Goal: Transaction & Acquisition: Book appointment/travel/reservation

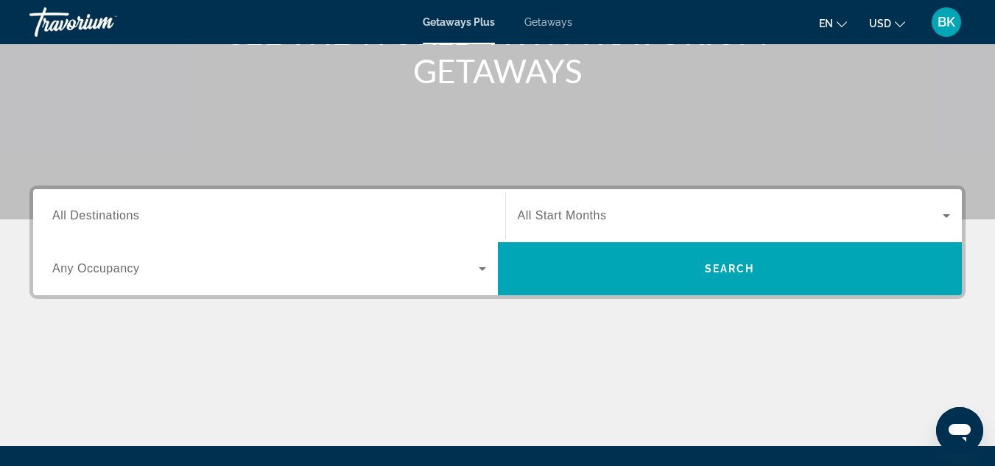
scroll to position [225, 0]
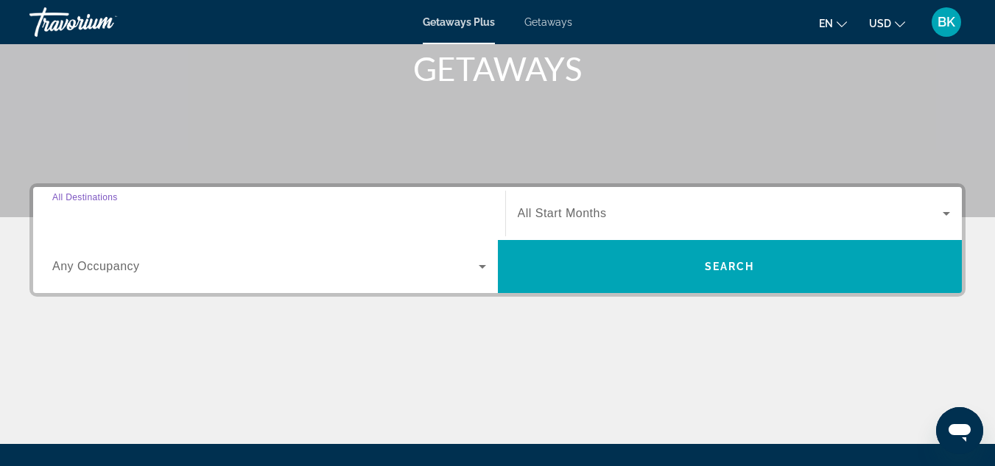
click at [149, 205] on input "Destination All Destinations" at bounding box center [269, 214] width 434 height 18
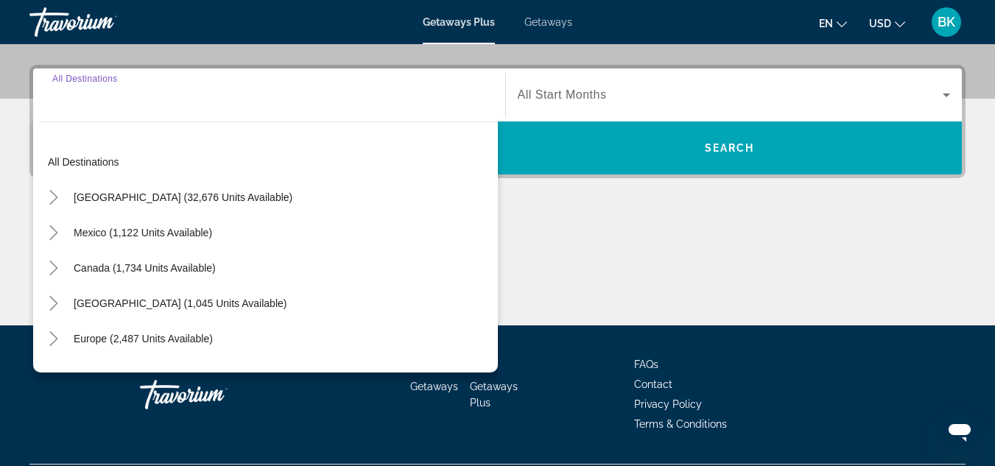
scroll to position [360, 0]
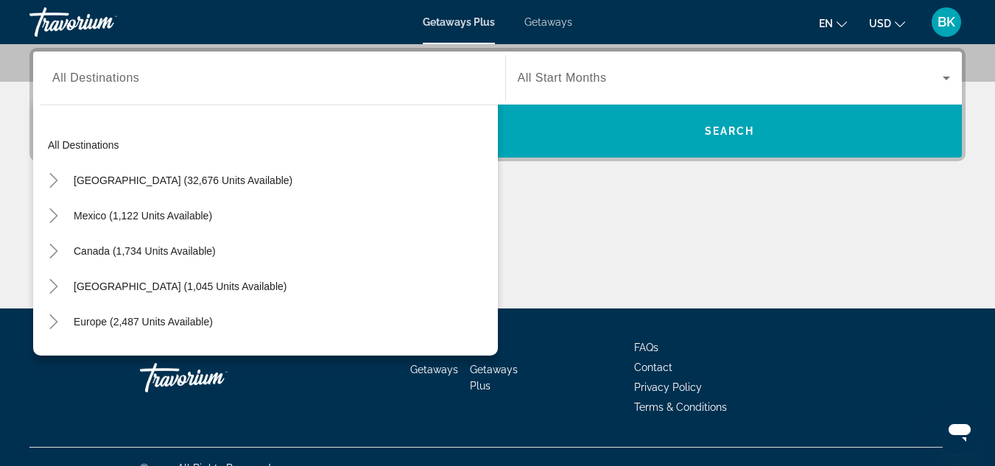
click at [593, 66] on div "Search widget" at bounding box center [734, 77] width 433 height 41
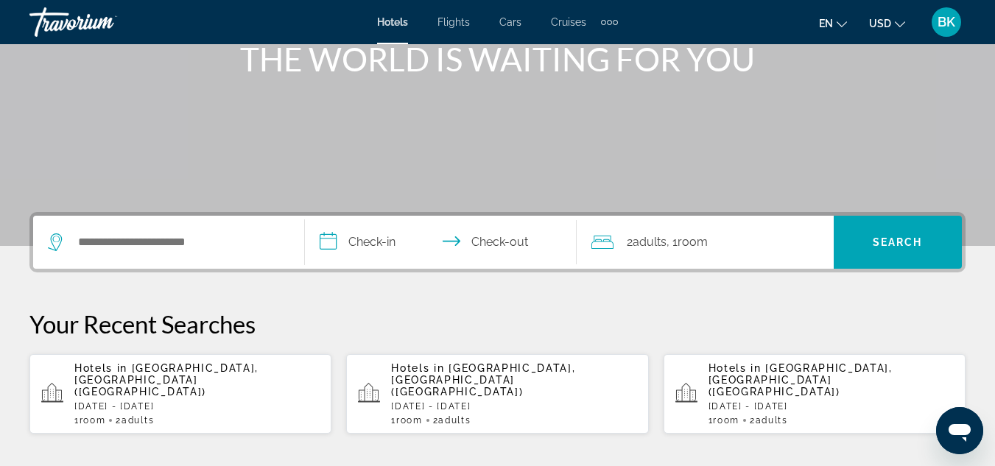
scroll to position [215, 0]
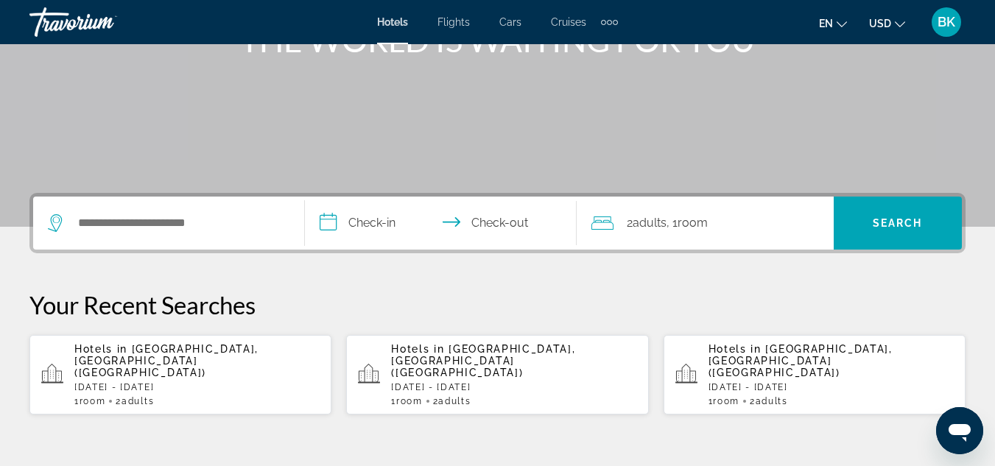
click at [548, 354] on span "[GEOGRAPHIC_DATA], [GEOGRAPHIC_DATA] ([GEOGRAPHIC_DATA])" at bounding box center [483, 360] width 184 height 35
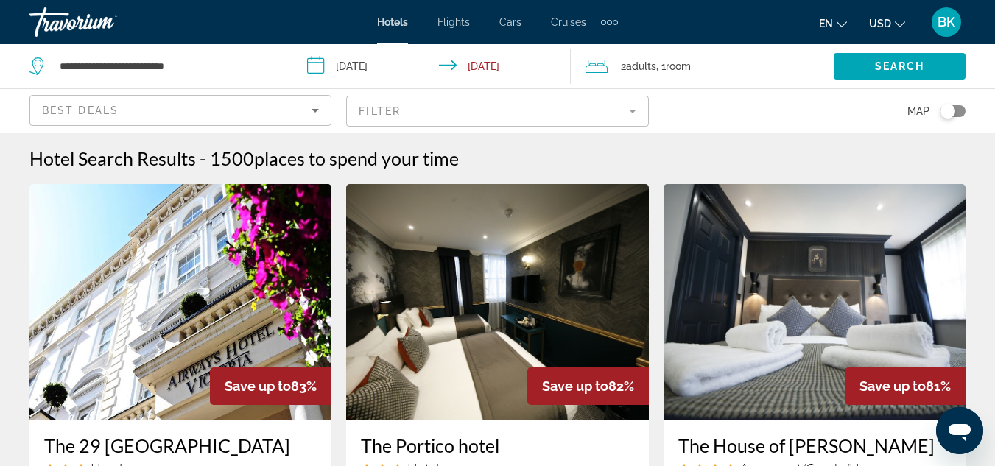
click at [436, 109] on mat-form-field "Filter" at bounding box center [497, 111] width 302 height 31
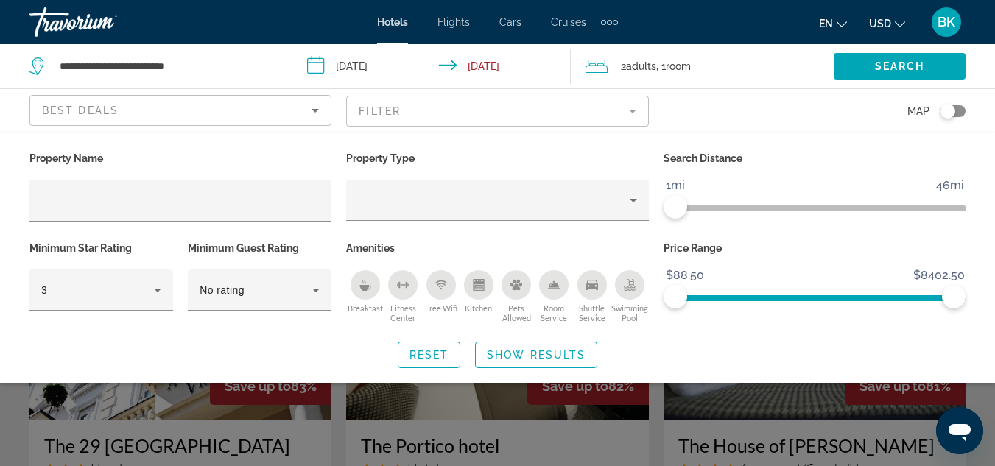
click at [668, 210] on span "ngx-slider" at bounding box center [669, 208] width 12 height 6
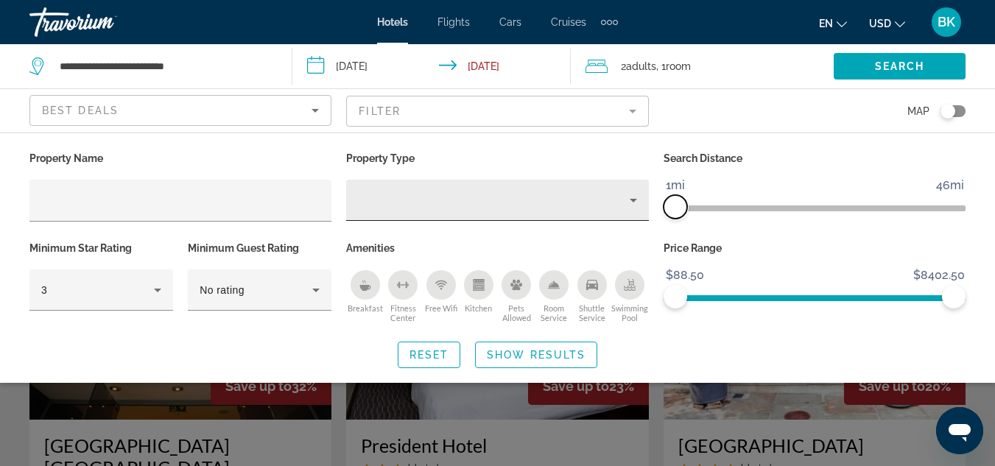
drag, startPoint x: 668, startPoint y: 210, endPoint x: 648, endPoint y: 214, distance: 21.1
click at [648, 214] on div "Property Name Property Type Search Distance 1mi 46mi 1mi Minimum Star Rating 3 …" at bounding box center [497, 237] width 950 height 179
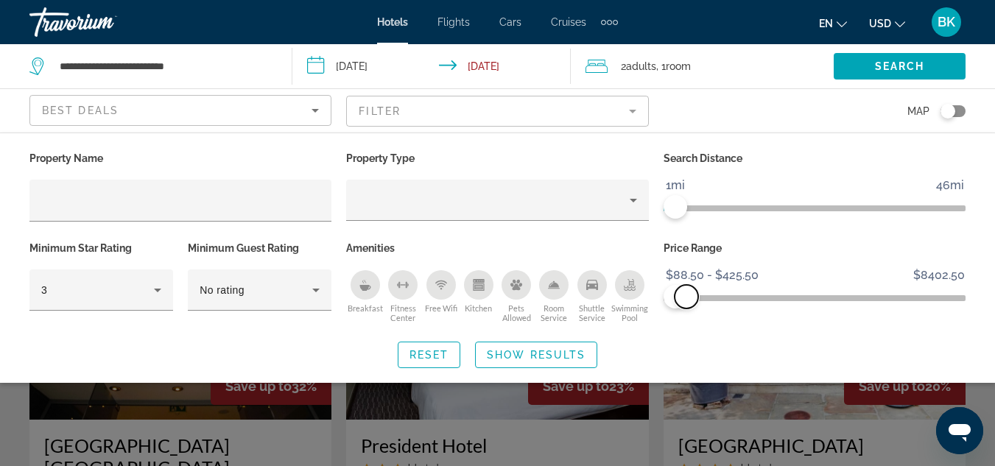
drag, startPoint x: 953, startPoint y: 294, endPoint x: 686, endPoint y: 297, distance: 267.3
click at [686, 297] on span "ngx-slider-max" at bounding box center [686, 297] width 24 height 24
click at [891, 67] on span "Search" at bounding box center [900, 66] width 50 height 12
click at [559, 357] on span "Show Results" at bounding box center [536, 355] width 99 height 12
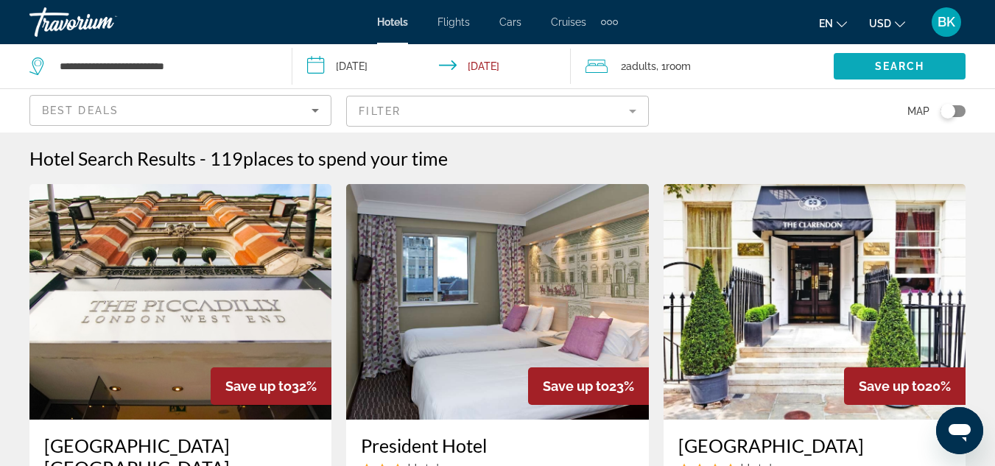
click at [861, 56] on span "Search widget" at bounding box center [899, 66] width 132 height 35
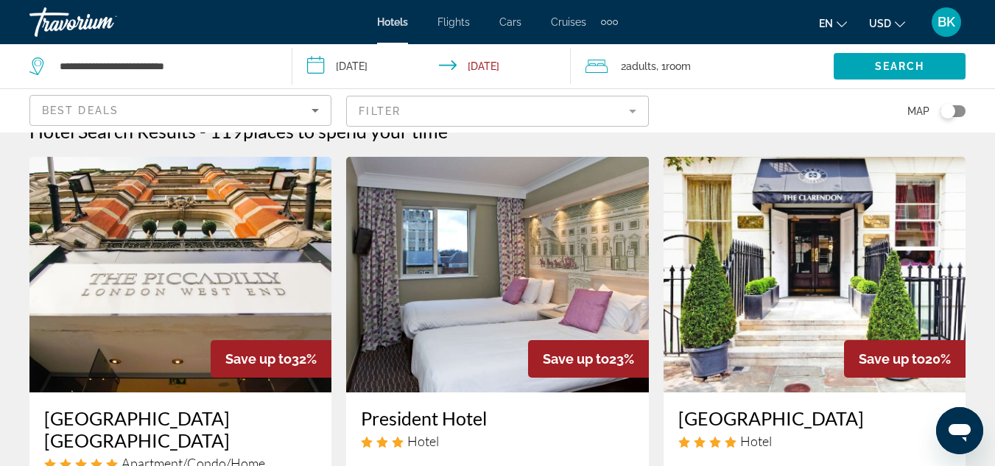
scroll to position [23, 0]
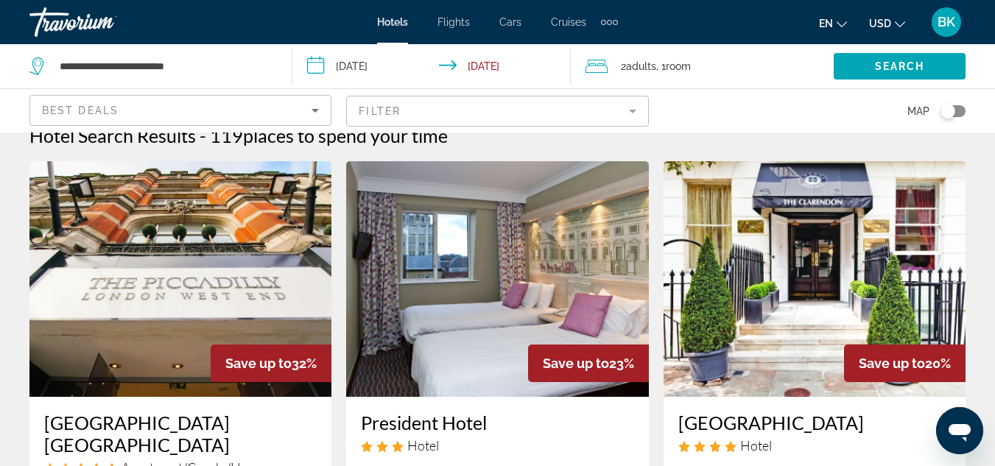
click at [238, 254] on img "Main content" at bounding box center [180, 279] width 302 height 236
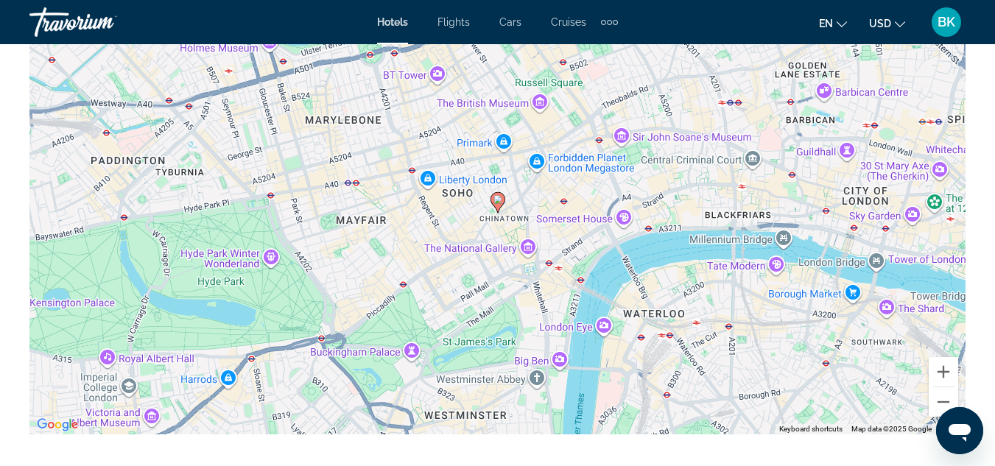
scroll to position [1754, 0]
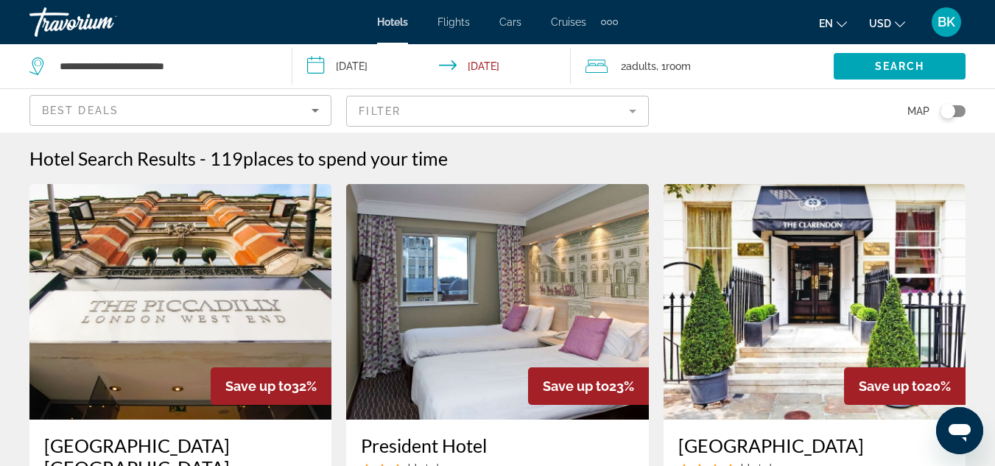
click at [619, 222] on img "Main content" at bounding box center [497, 302] width 302 height 236
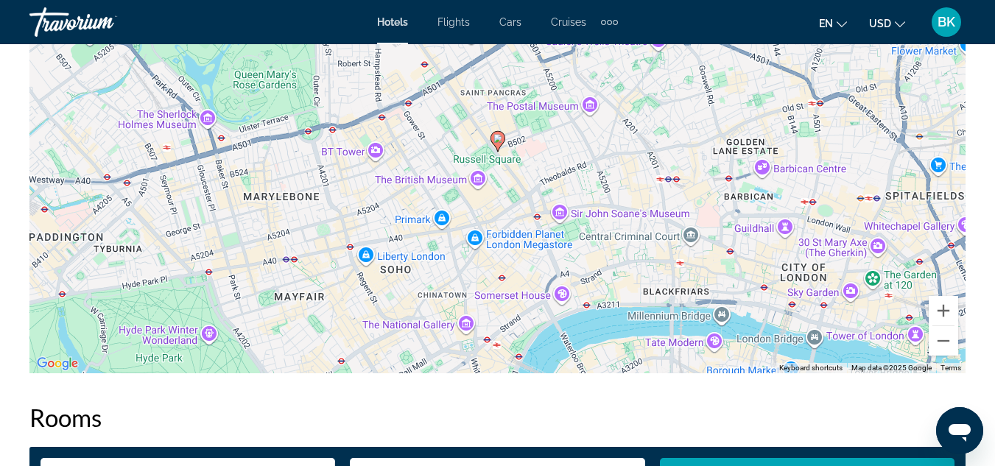
scroll to position [1768, 0]
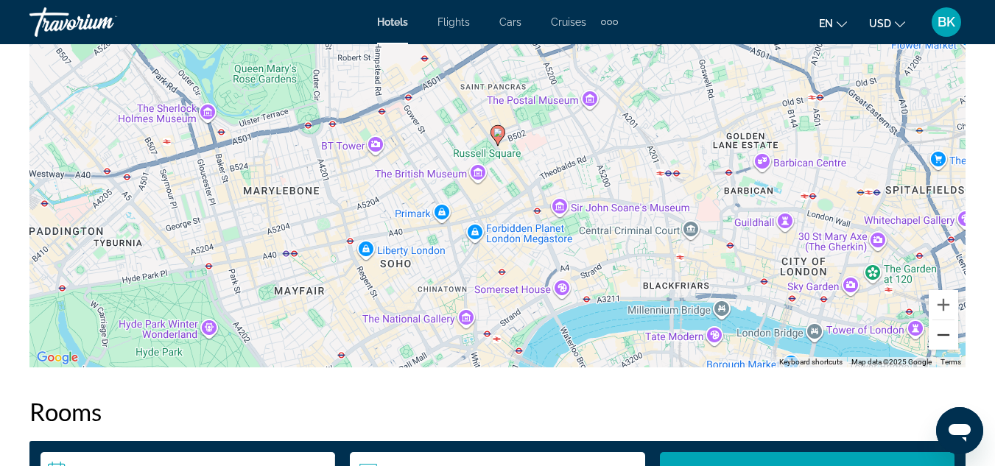
click at [939, 324] on button "Zoom out" at bounding box center [942, 334] width 29 height 29
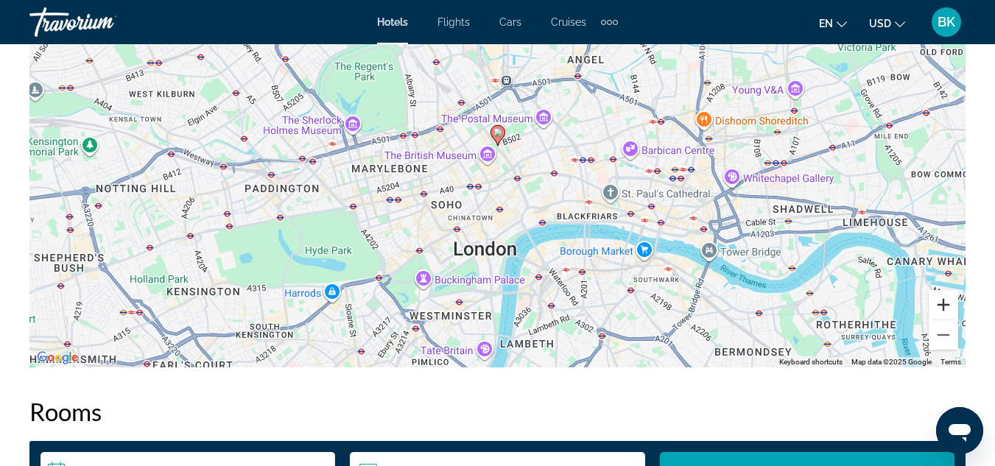
click at [942, 292] on button "Zoom in" at bounding box center [942, 304] width 29 height 29
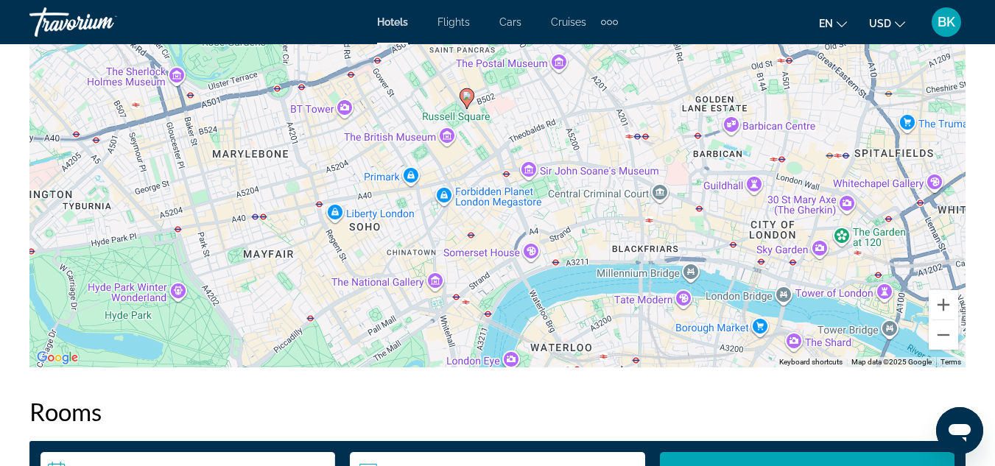
drag, startPoint x: 554, startPoint y: 310, endPoint x: 521, endPoint y: 272, distance: 50.6
click at [521, 272] on div "To activate drag with keyboard, press Alt + Enter. Once in keyboard drag state,…" at bounding box center [497, 147] width 936 height 442
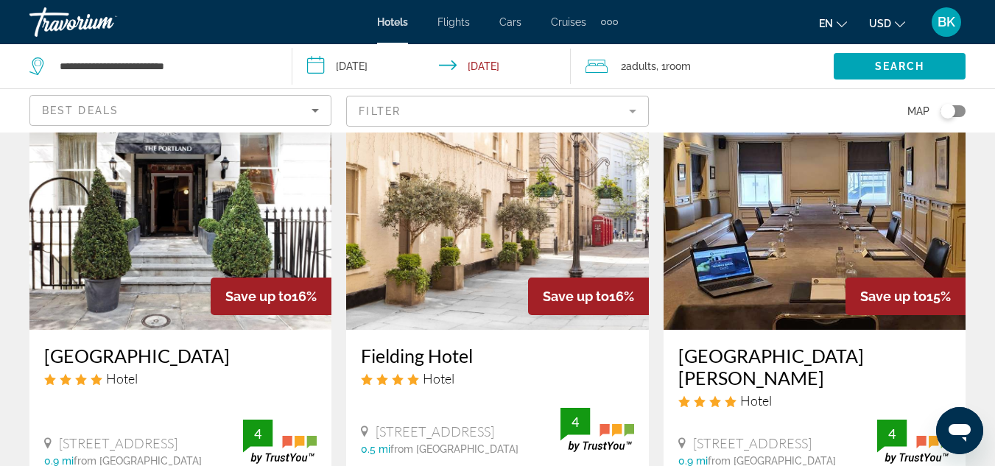
scroll to position [1209, 0]
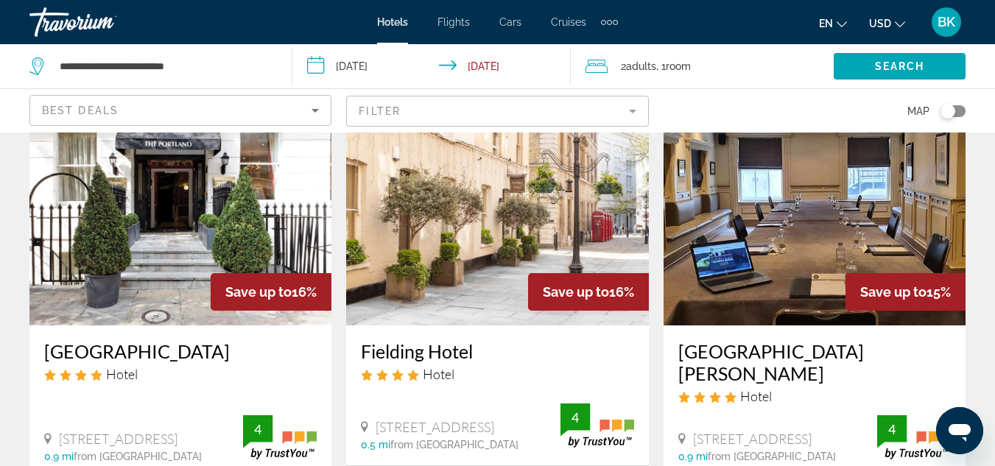
click at [157, 241] on img "Main content" at bounding box center [180, 208] width 302 height 236
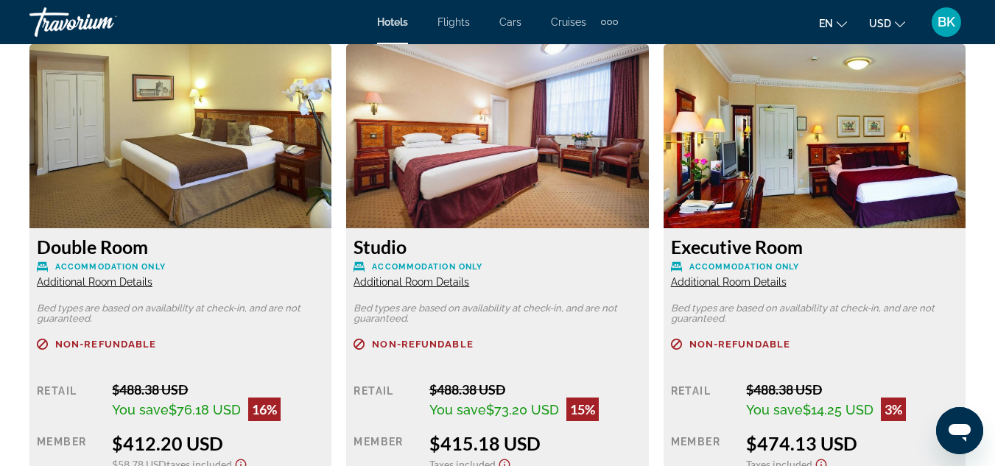
scroll to position [2296, 0]
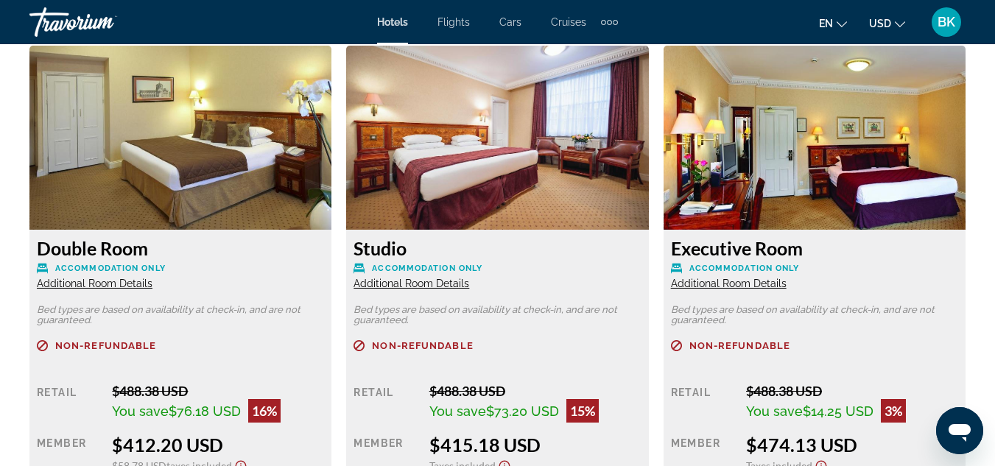
click at [387, 280] on span "Additional Room Details" at bounding box center [411, 284] width 116 height 12
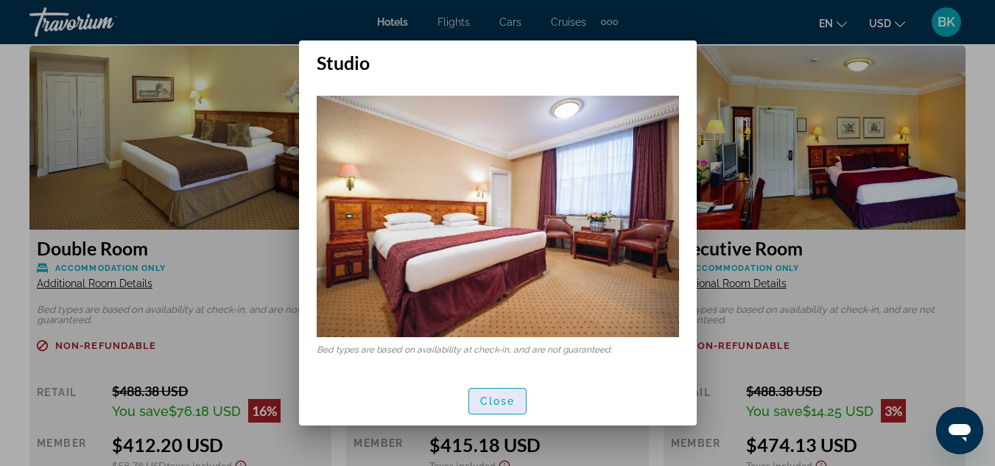
click at [492, 405] on span "Close" at bounding box center [497, 401] width 35 height 12
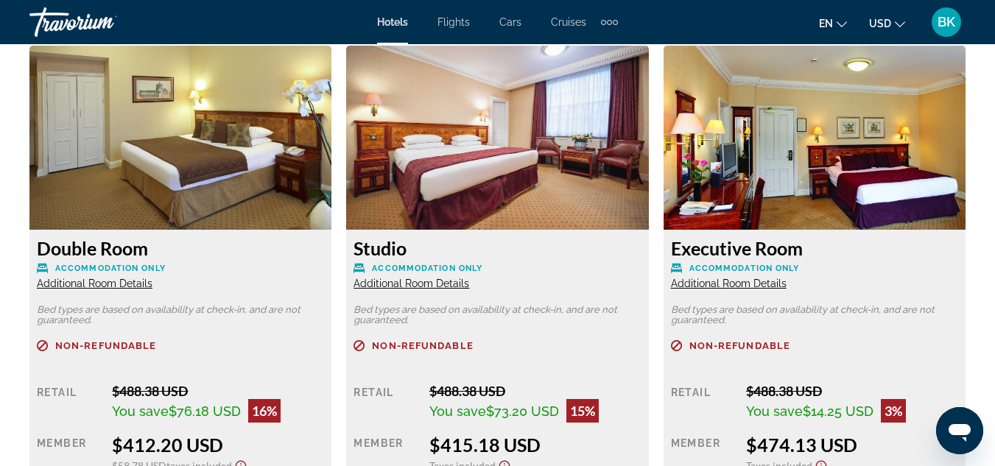
click at [450, 197] on img "Main content" at bounding box center [497, 138] width 302 height 184
click at [734, 281] on span "Additional Room Details" at bounding box center [729, 284] width 116 height 12
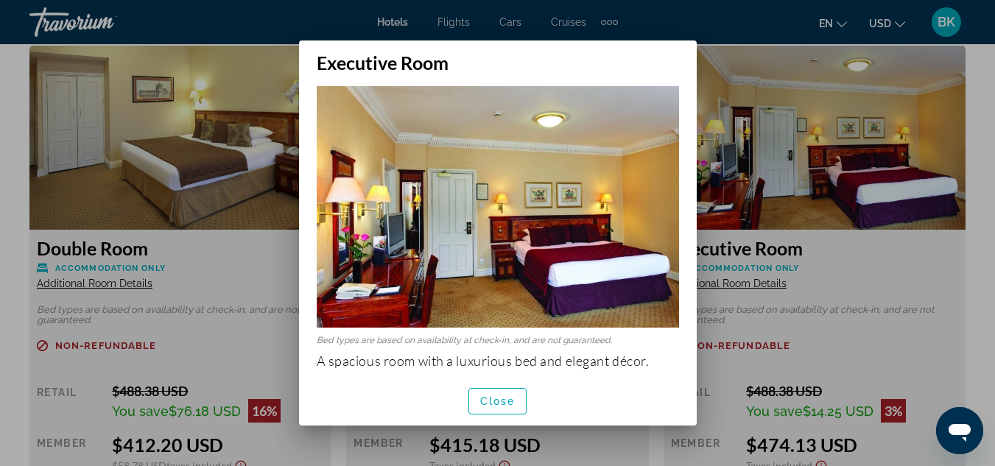
scroll to position [0, 0]
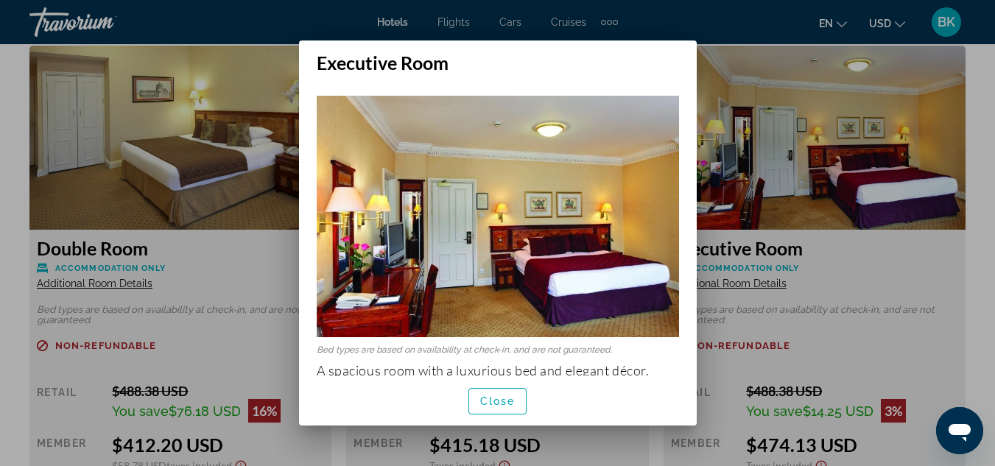
click at [195, 41] on div at bounding box center [497, 233] width 995 height 466
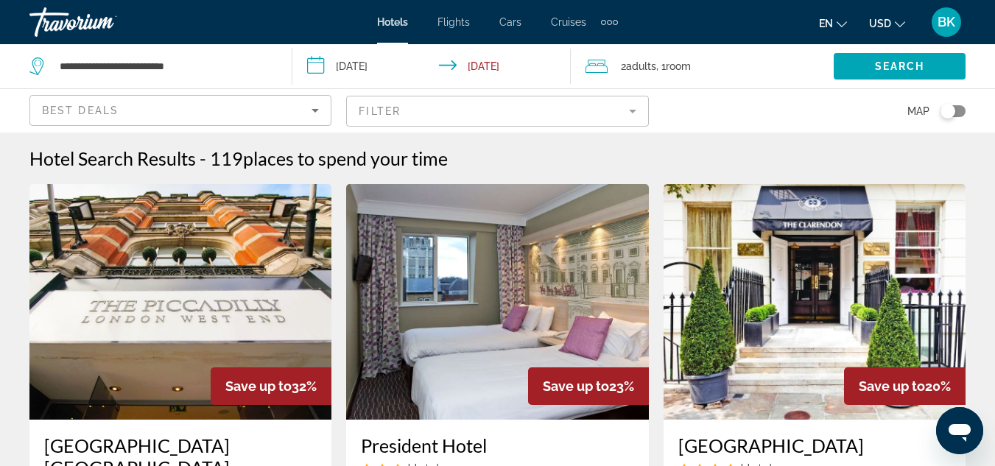
click at [609, 267] on img "Main content" at bounding box center [497, 302] width 302 height 236
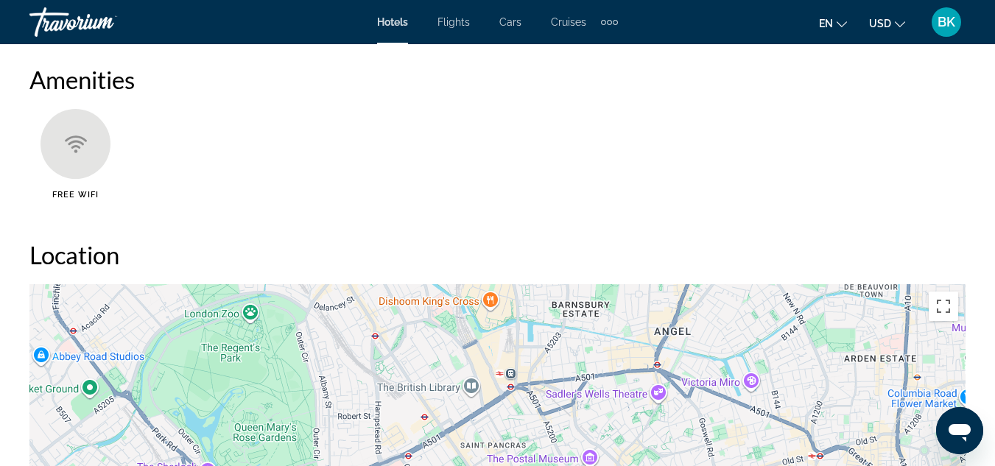
scroll to position [1403, 0]
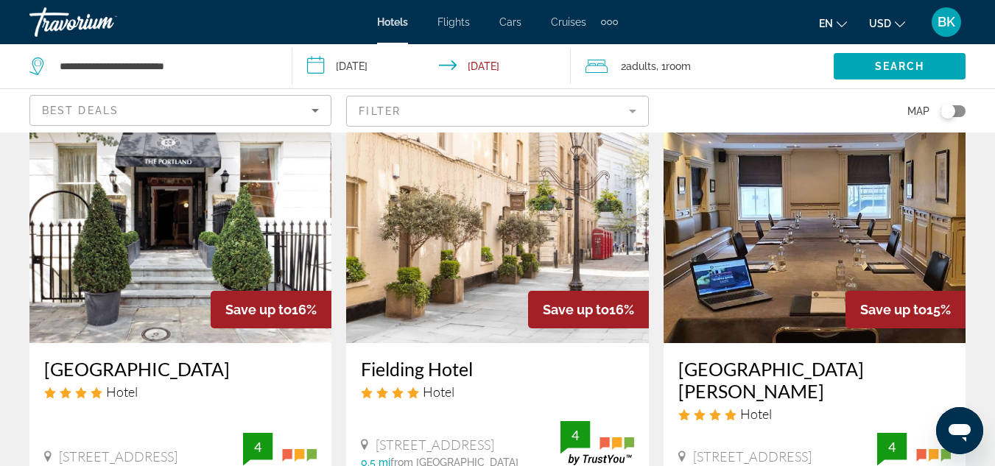
scroll to position [1222, 0]
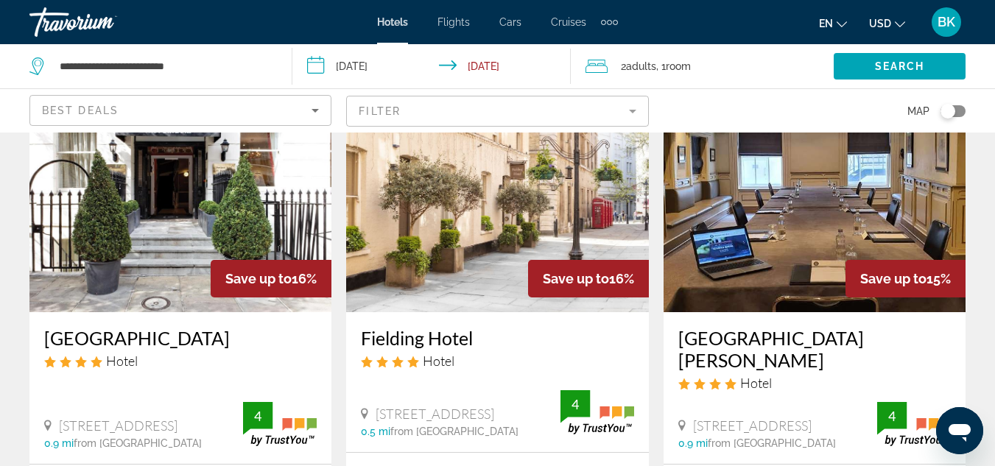
click at [172, 276] on img "Main content" at bounding box center [180, 195] width 302 height 236
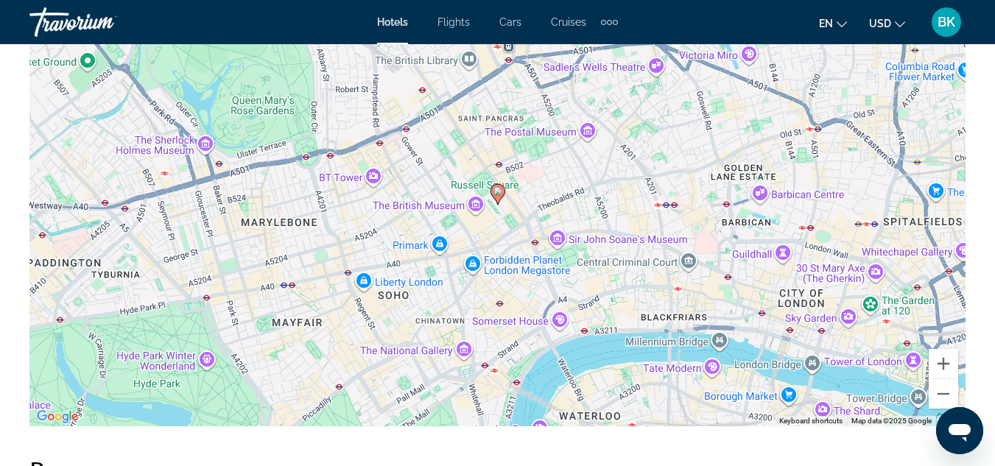
scroll to position [1760, 0]
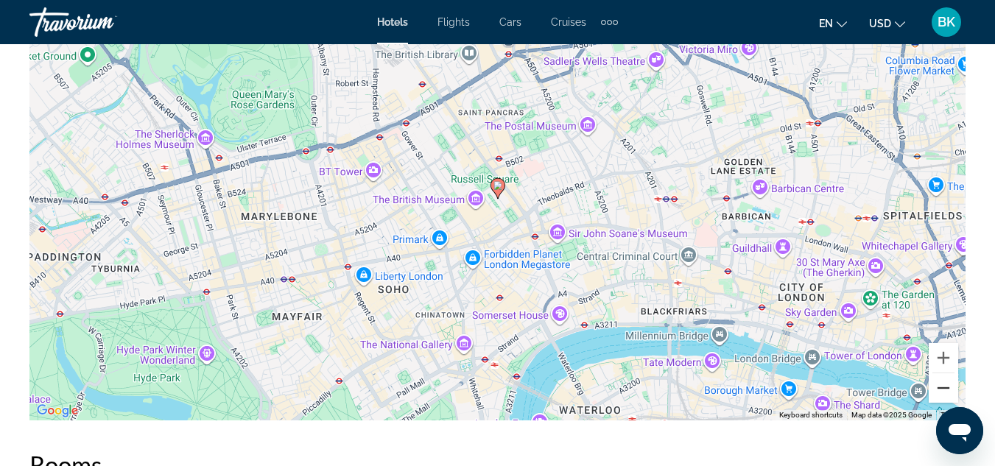
click at [939, 392] on button "Zoom out" at bounding box center [942, 387] width 29 height 29
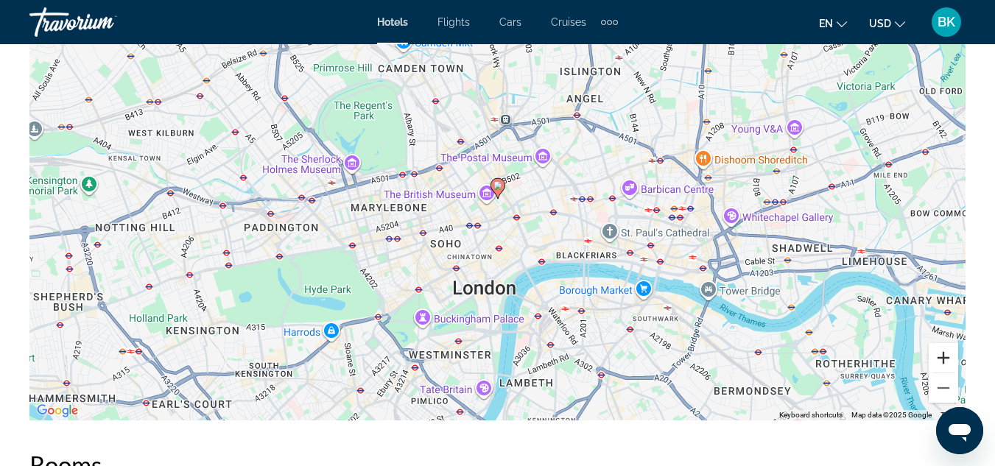
click at [945, 361] on button "Zoom in" at bounding box center [942, 357] width 29 height 29
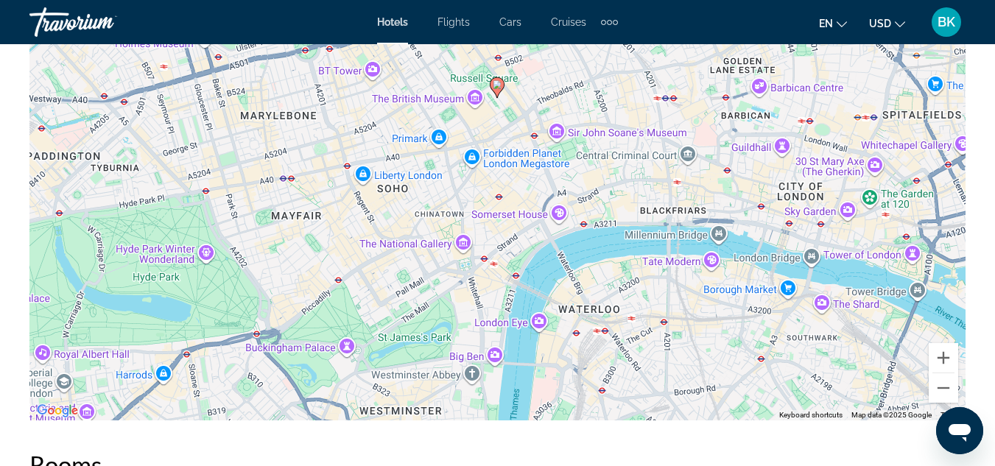
drag, startPoint x: 657, startPoint y: 348, endPoint x: 656, endPoint y: 234, distance: 114.1
click at [656, 234] on div "To activate drag with keyboard, press Alt + Enter. Once in keyboard drag state,…" at bounding box center [497, 200] width 936 height 442
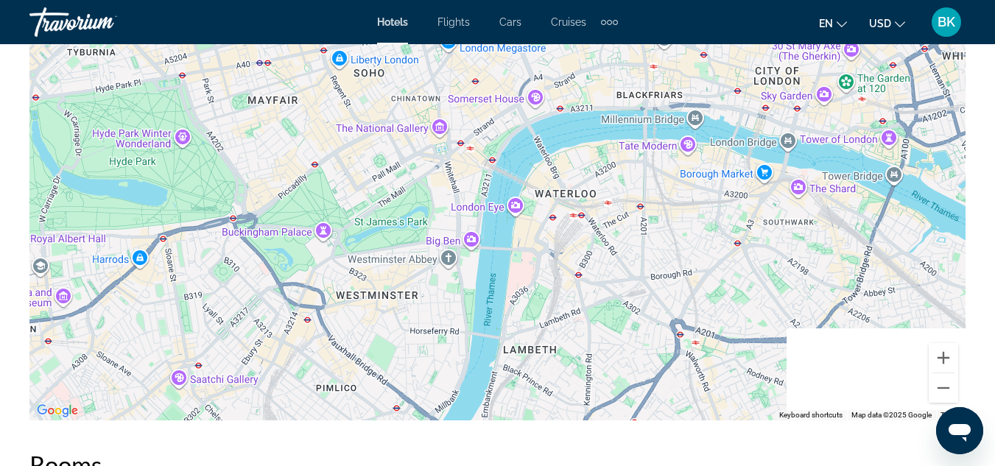
drag, startPoint x: 512, startPoint y: 51, endPoint x: 528, endPoint y: -64, distance: 116.0
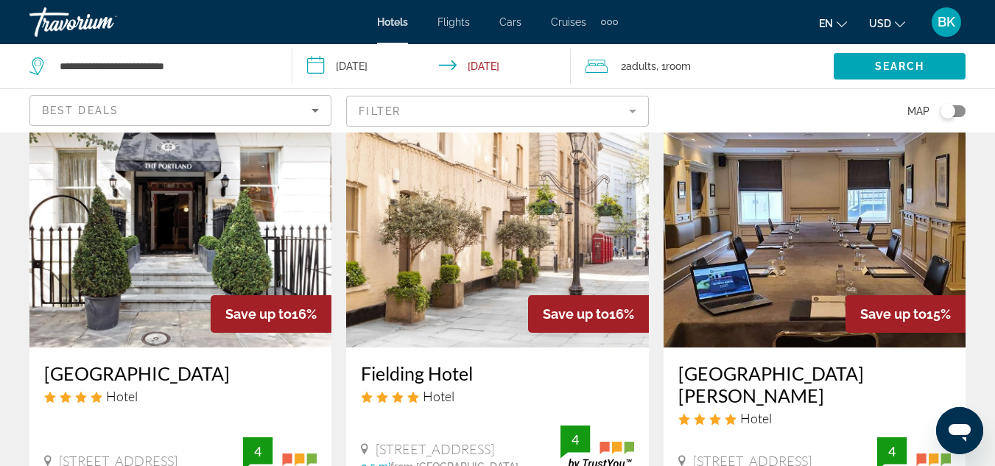
scroll to position [1209, 0]
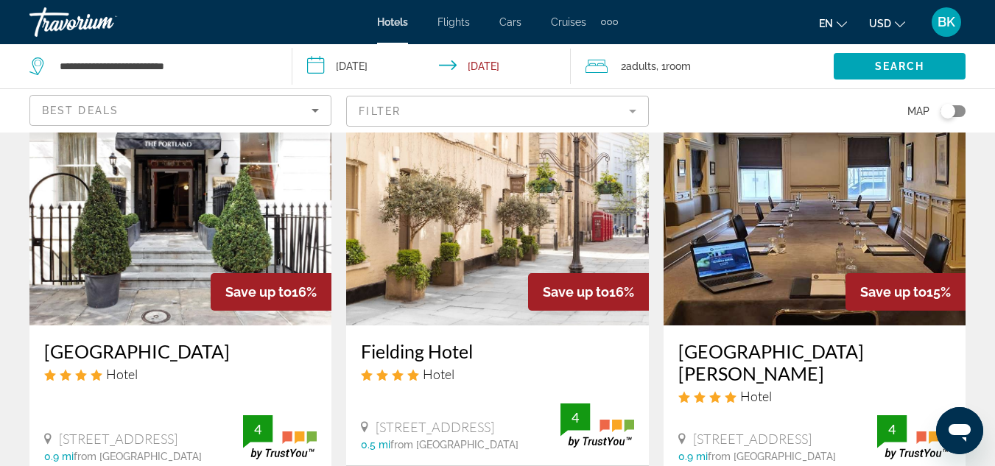
click at [174, 250] on img "Main content" at bounding box center [180, 208] width 302 height 236
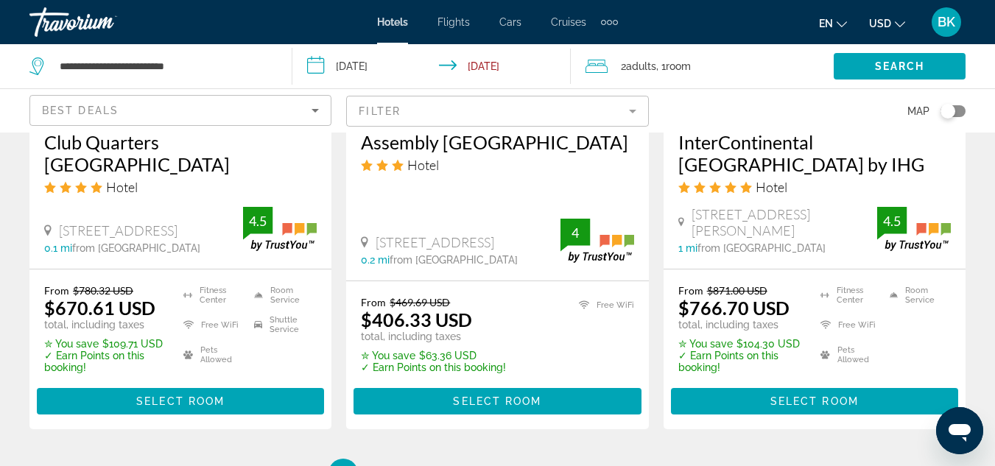
scroll to position [2207, 0]
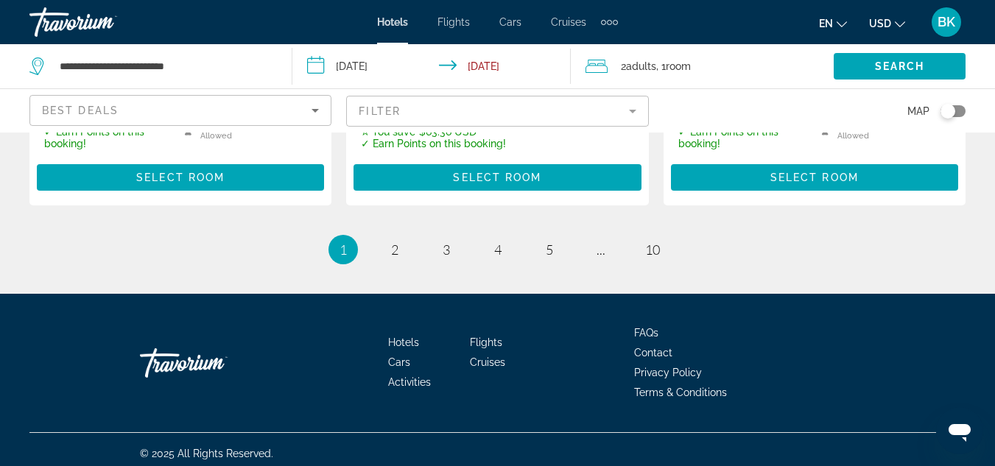
drag, startPoint x: 1005, startPoint y: 54, endPoint x: 25, endPoint y: 16, distance: 980.6
click at [400, 236] on link "page 2" at bounding box center [394, 249] width 26 height 26
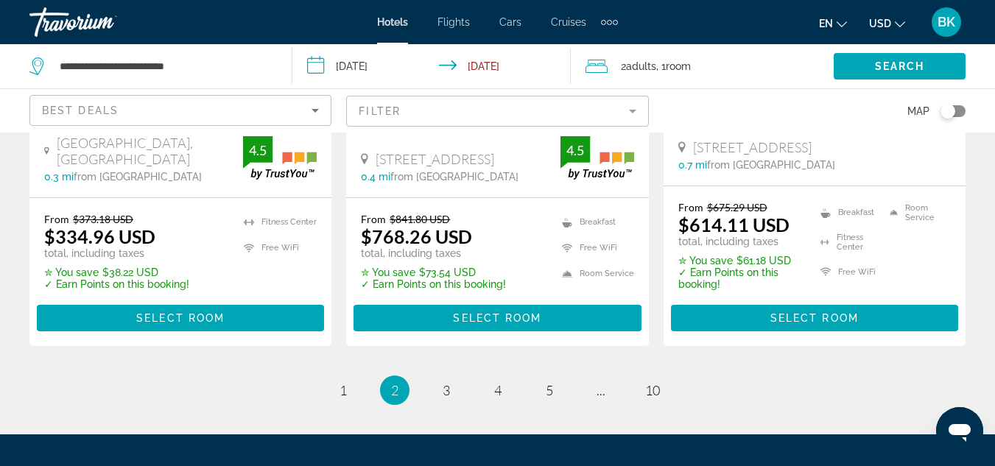
scroll to position [2138, 0]
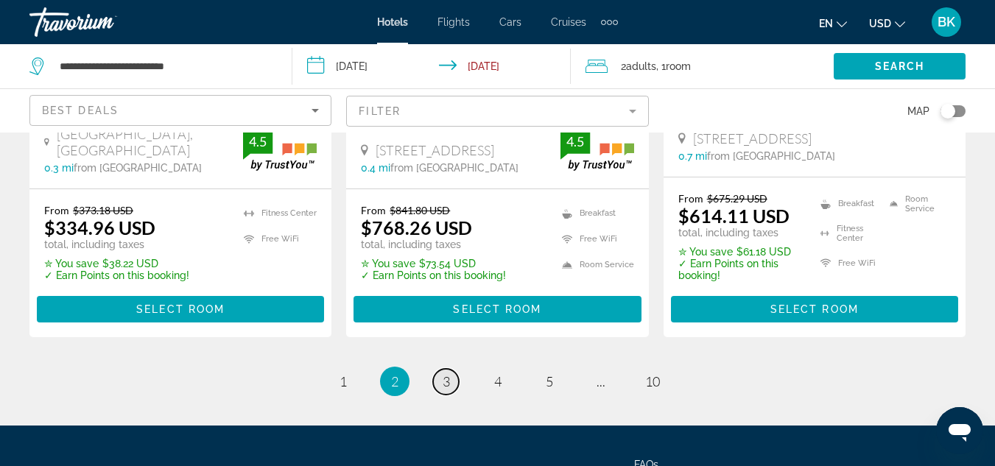
click at [454, 369] on link "page 3" at bounding box center [446, 382] width 26 height 26
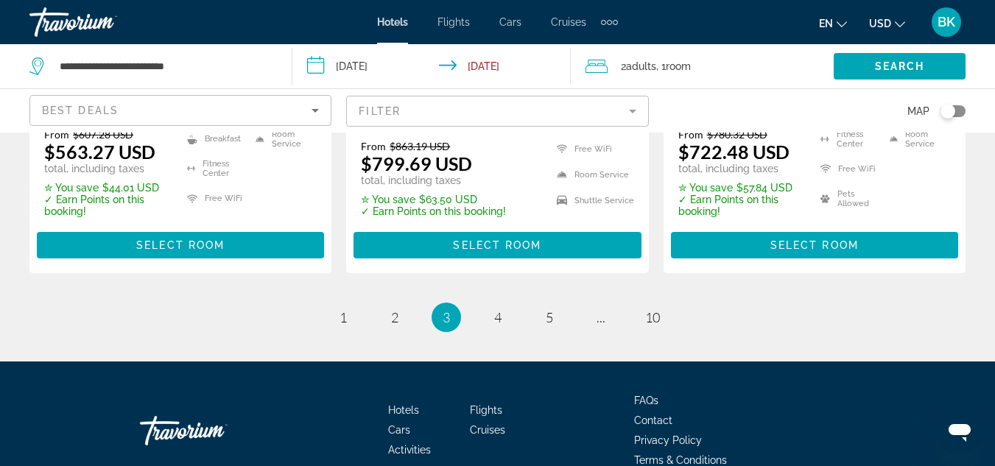
scroll to position [2231, 0]
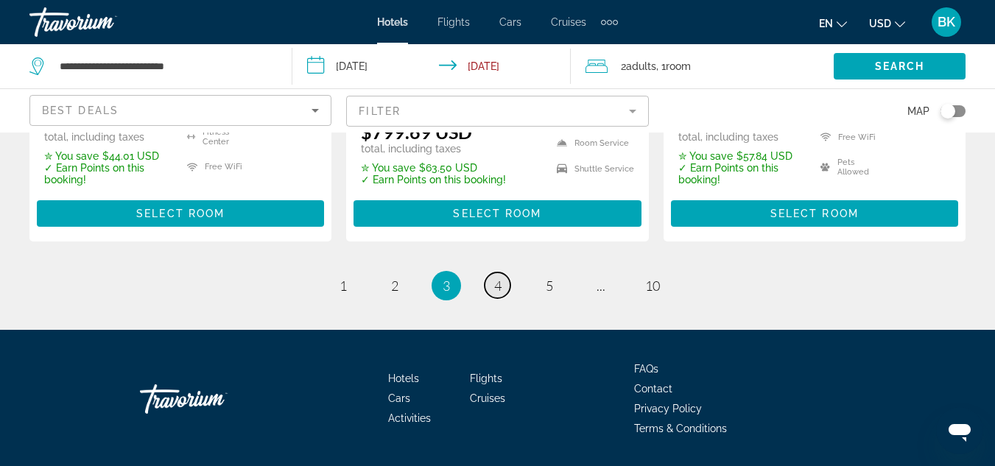
click at [497, 278] on span "4" at bounding box center [497, 286] width 7 height 16
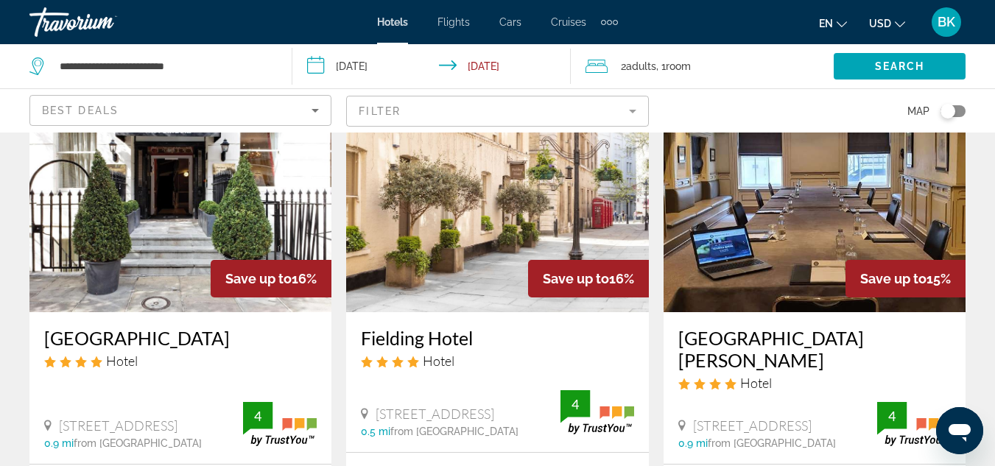
scroll to position [1231, 0]
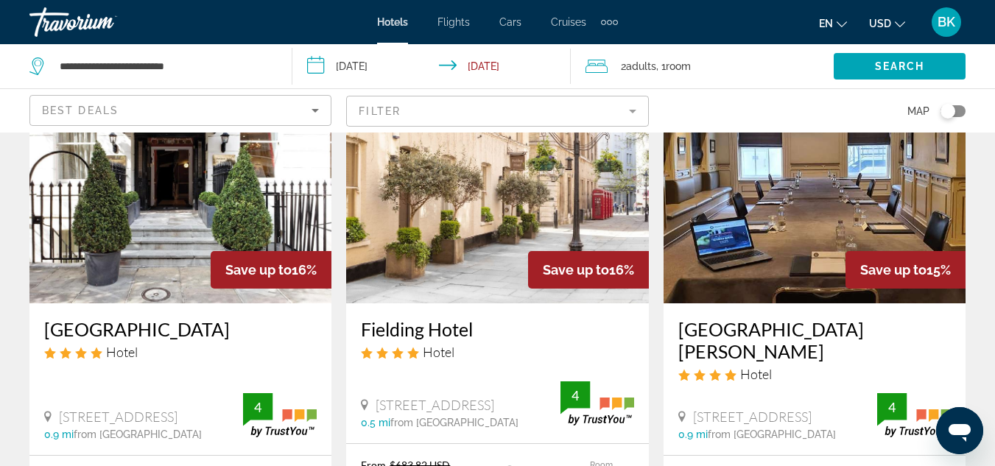
click at [200, 214] on img "Main content" at bounding box center [180, 186] width 302 height 236
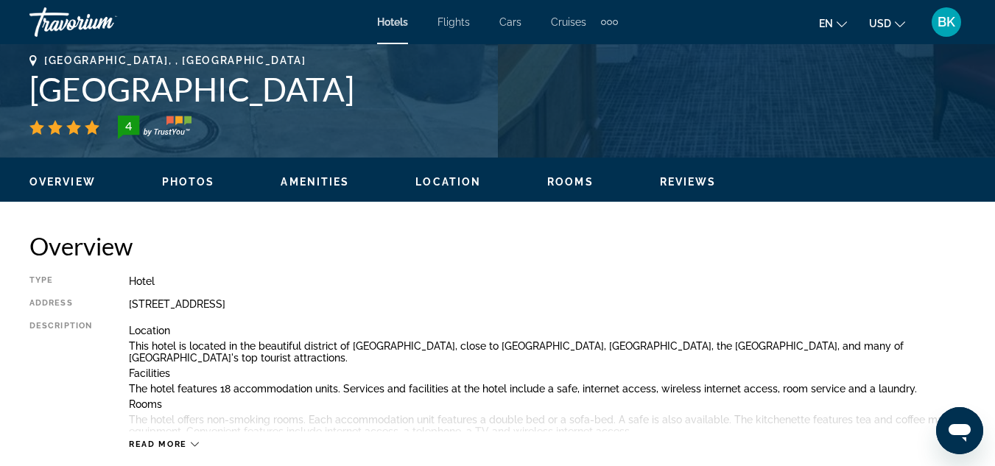
scroll to position [442, 0]
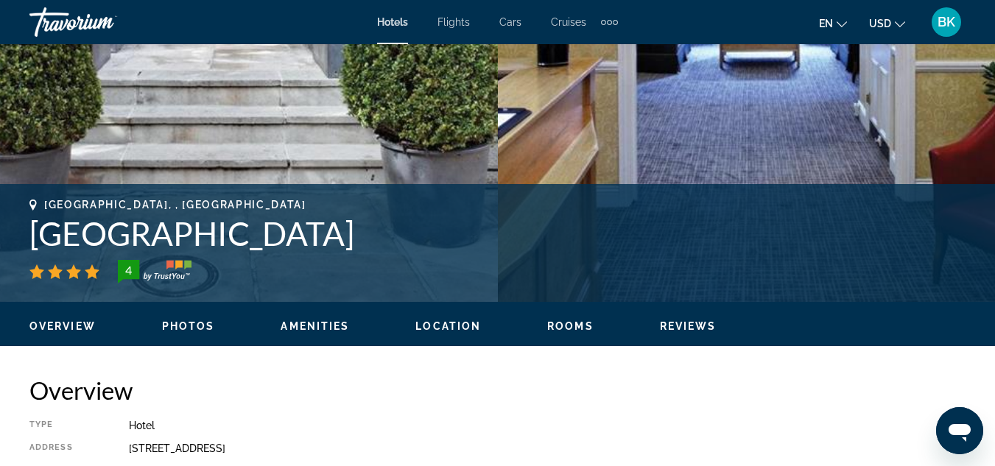
drag, startPoint x: 36, startPoint y: 232, endPoint x: 357, endPoint y: 226, distance: 321.0
click at [357, 226] on h1 "Grange Portland Hotel" at bounding box center [497, 233] width 936 height 38
copy h1 "Grange Portland Hotel"
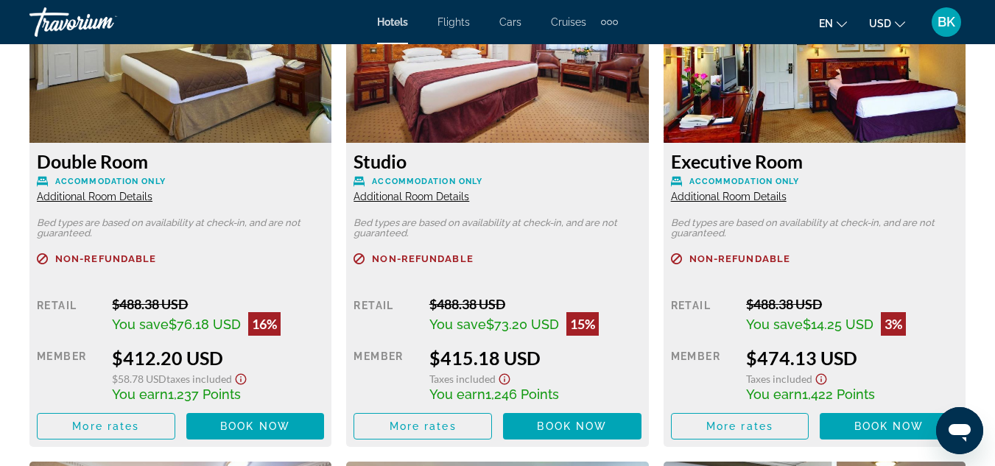
scroll to position [2393, 0]
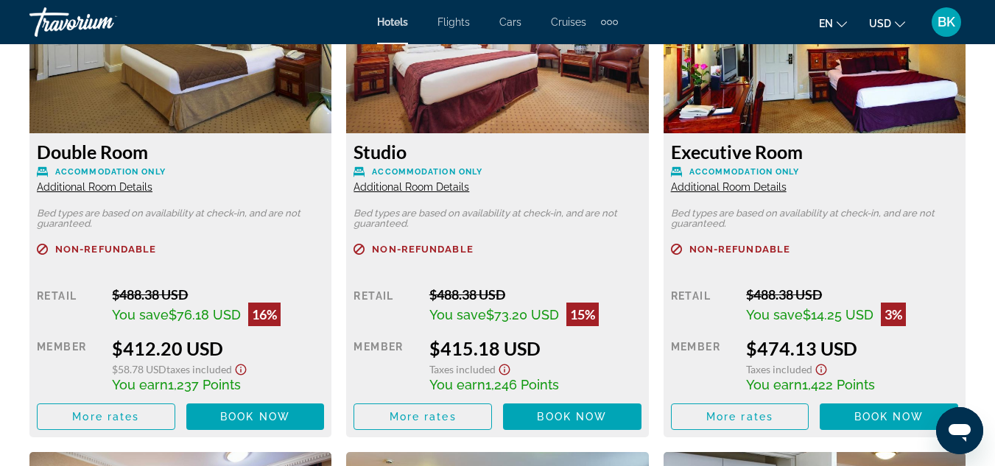
click at [433, 190] on span "Additional Room Details" at bounding box center [411, 187] width 116 height 12
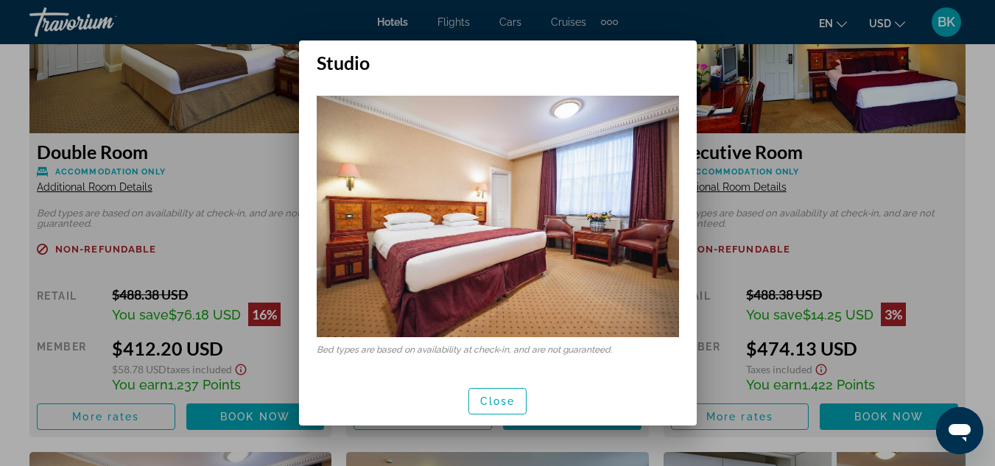
scroll to position [0, 0]
click at [496, 400] on span "Close" at bounding box center [497, 401] width 35 height 12
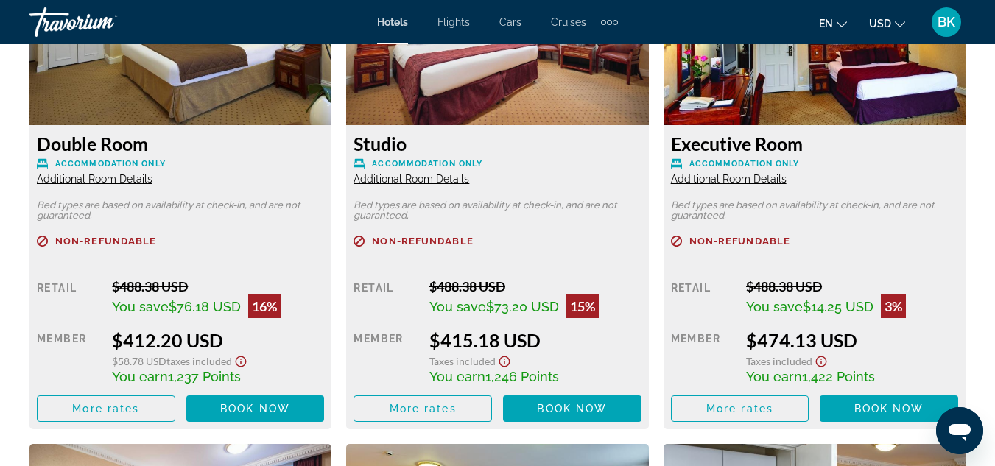
scroll to position [2393, 0]
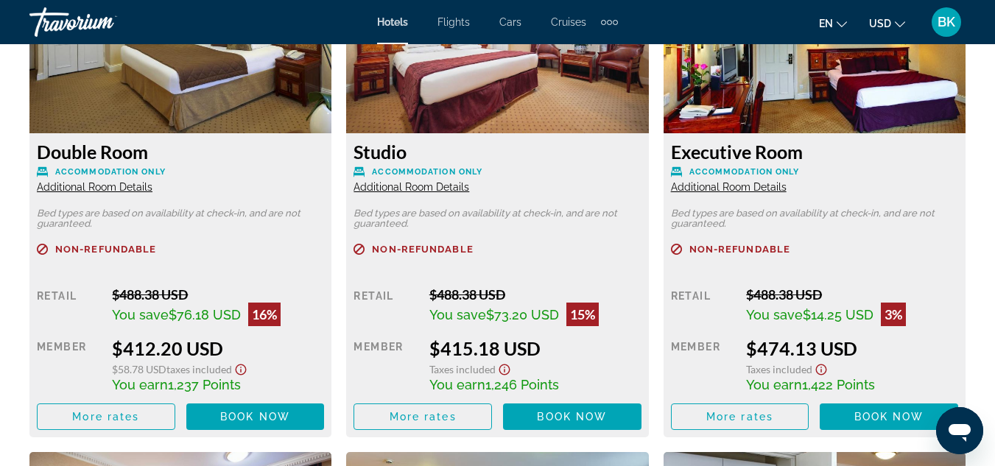
click at [939, 53] on img "Main content" at bounding box center [814, 41] width 302 height 184
click at [948, 31] on div "BK" at bounding box center [945, 21] width 29 height 29
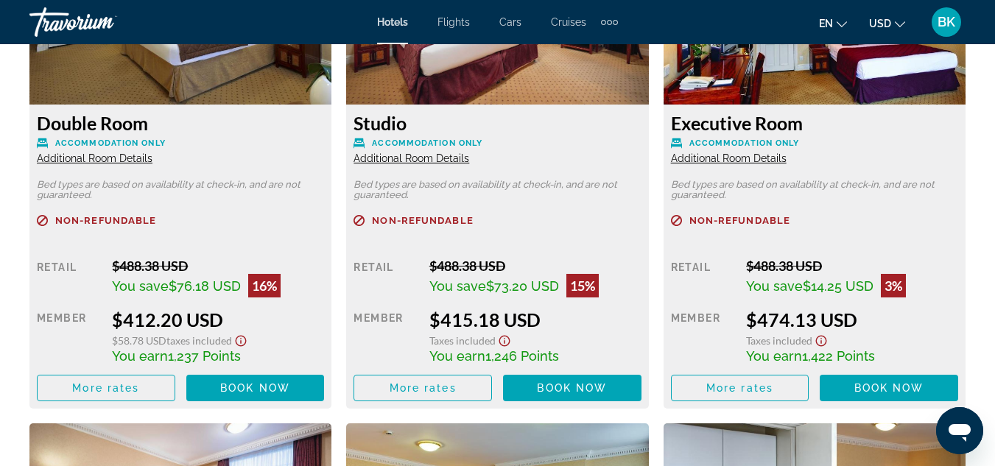
scroll to position [2441, 0]
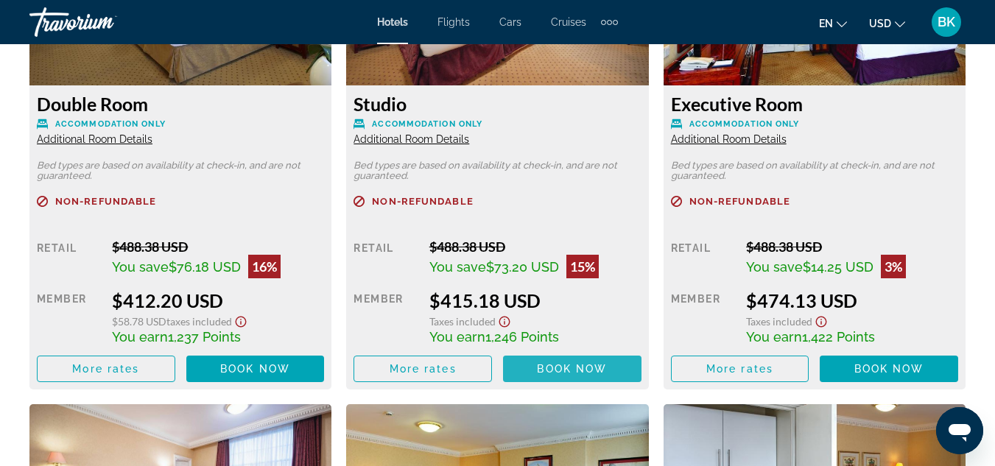
click at [599, 366] on span "Book now" at bounding box center [572, 369] width 70 height 12
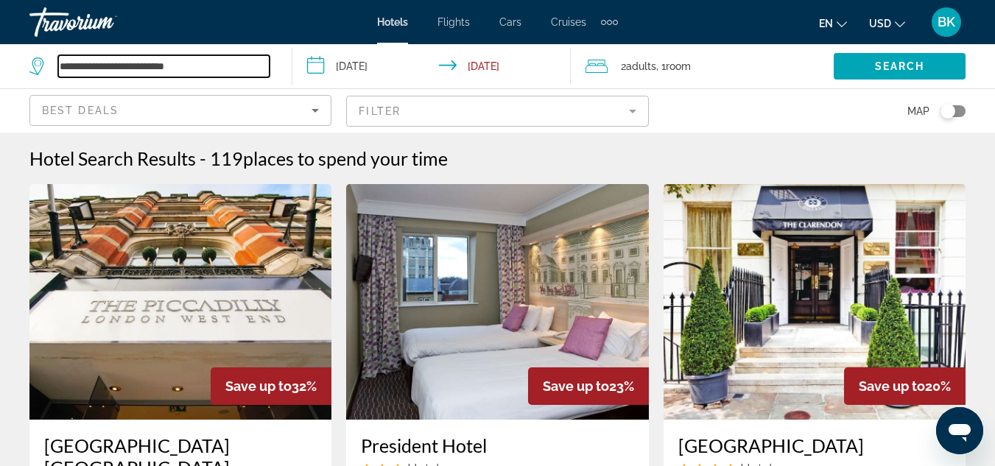
click at [230, 60] on input "**********" at bounding box center [163, 66] width 211 height 22
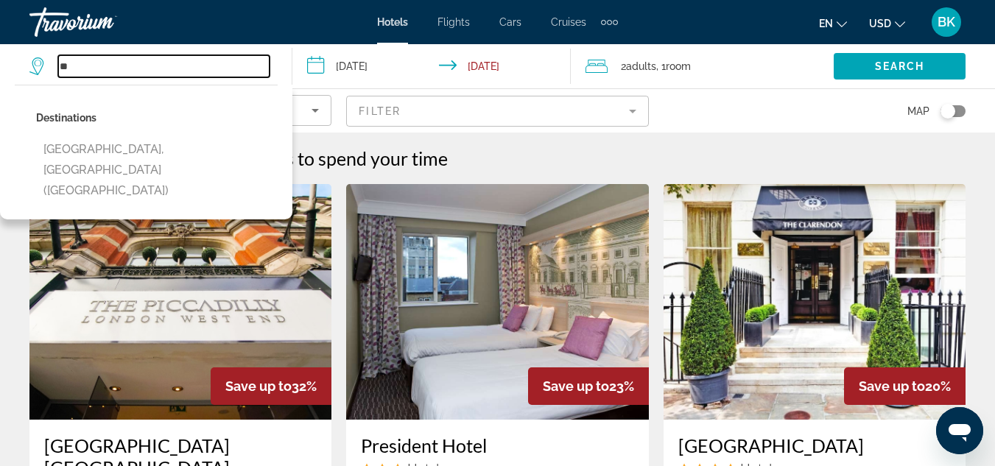
type input "*"
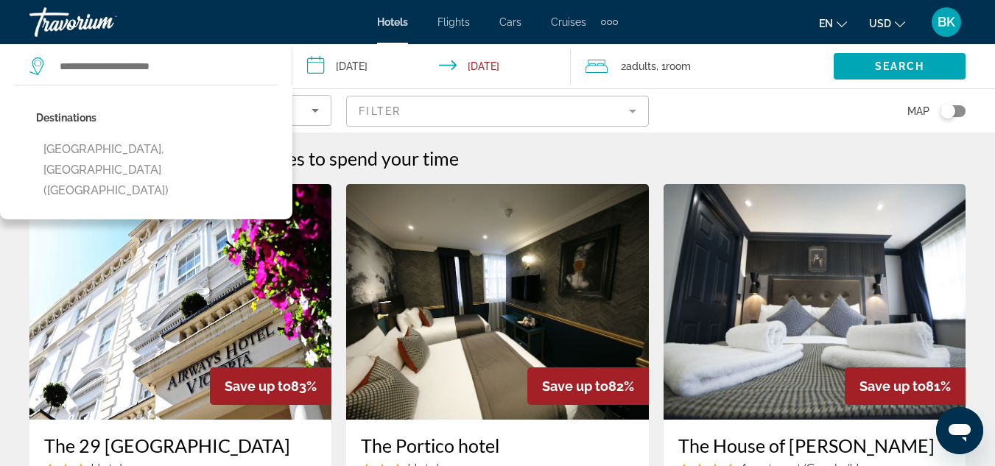
click at [748, 97] on div "Map" at bounding box center [814, 110] width 302 height 43
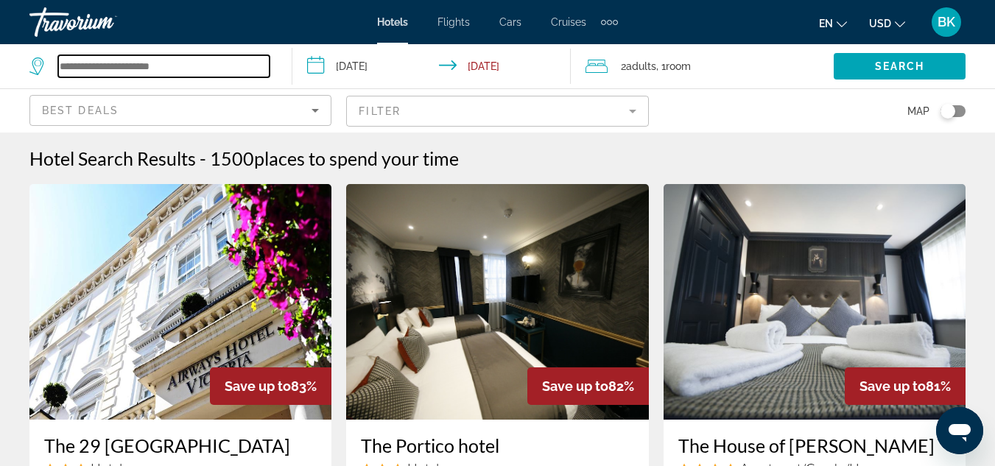
click at [168, 59] on input "Search widget" at bounding box center [163, 66] width 211 height 22
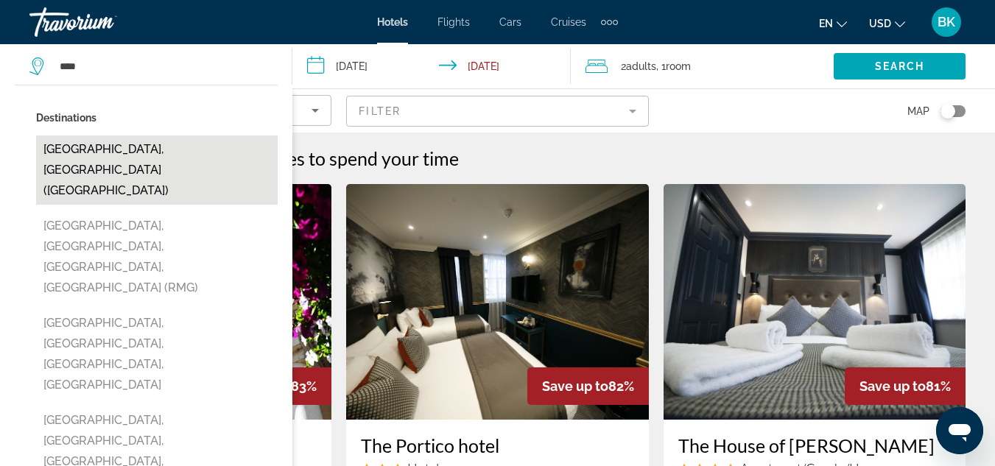
click at [147, 144] on button "[GEOGRAPHIC_DATA], [GEOGRAPHIC_DATA] ([GEOGRAPHIC_DATA])" at bounding box center [156, 169] width 241 height 69
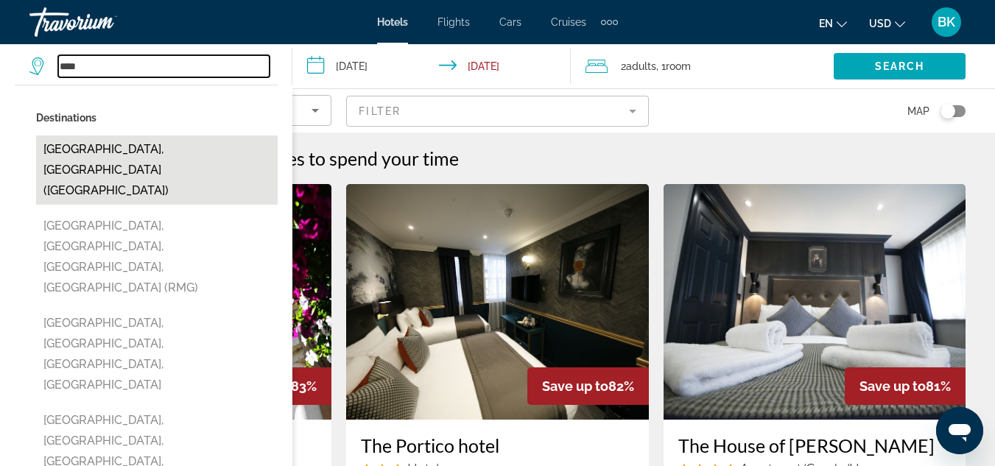
type input "**********"
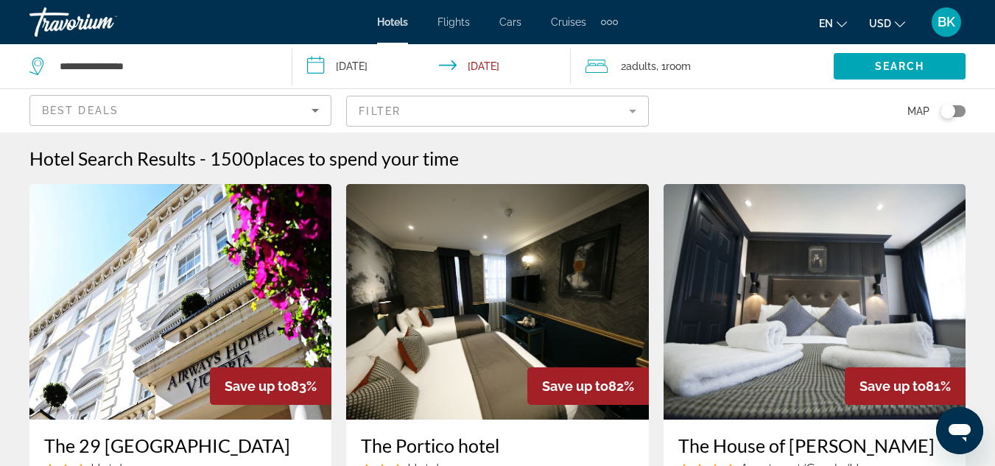
click at [333, 65] on input "**********" at bounding box center [433, 68] width 283 height 49
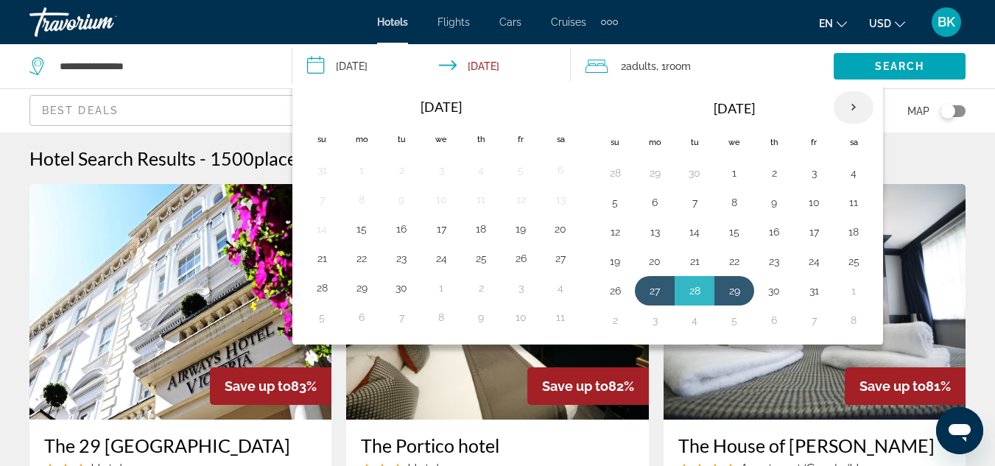
click at [852, 107] on th "Next month" at bounding box center [853, 107] width 40 height 32
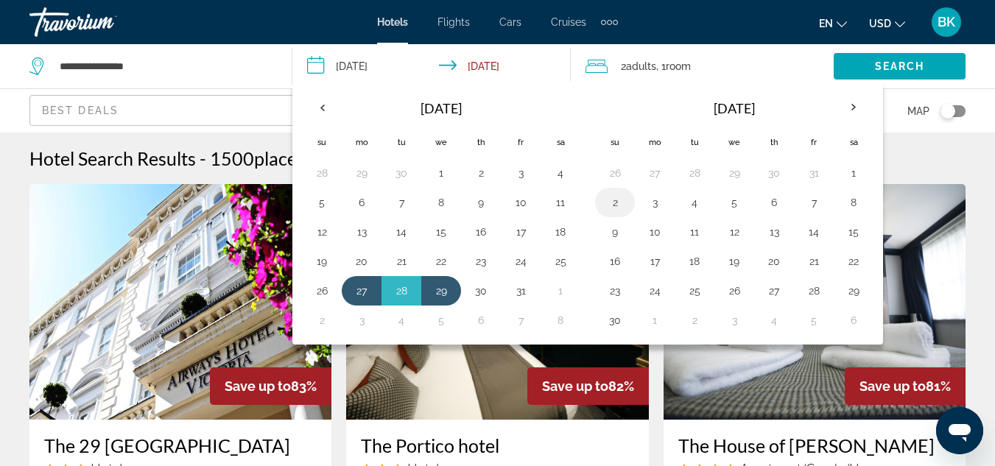
click at [620, 205] on button "2" at bounding box center [615, 202] width 24 height 21
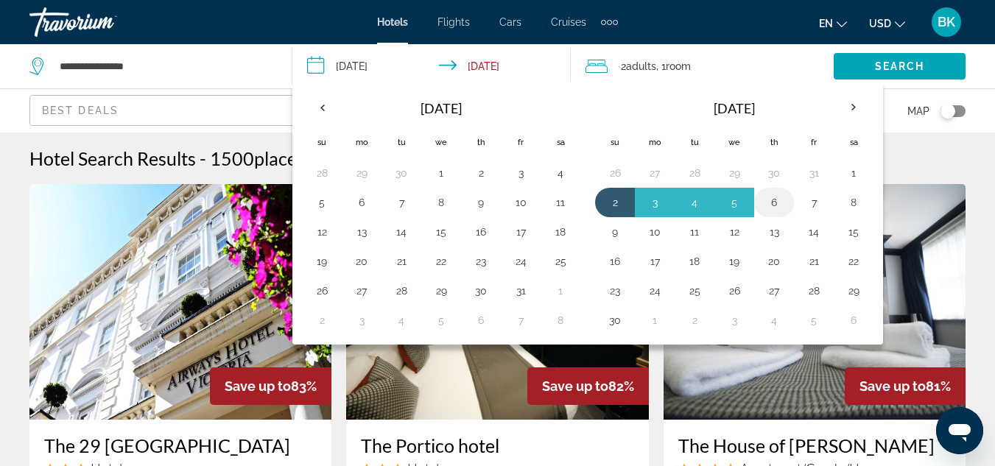
click at [780, 197] on button "6" at bounding box center [774, 202] width 24 height 21
type input "**********"
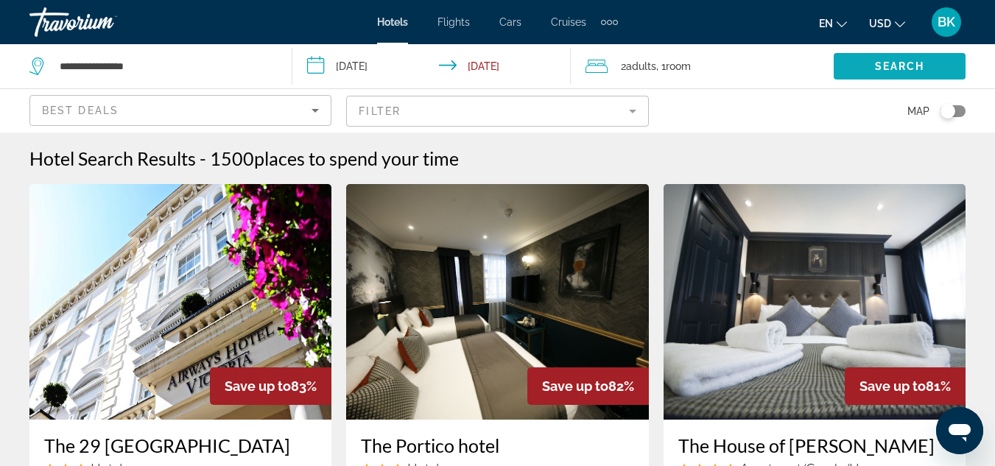
click at [847, 52] on span "Search widget" at bounding box center [899, 66] width 132 height 35
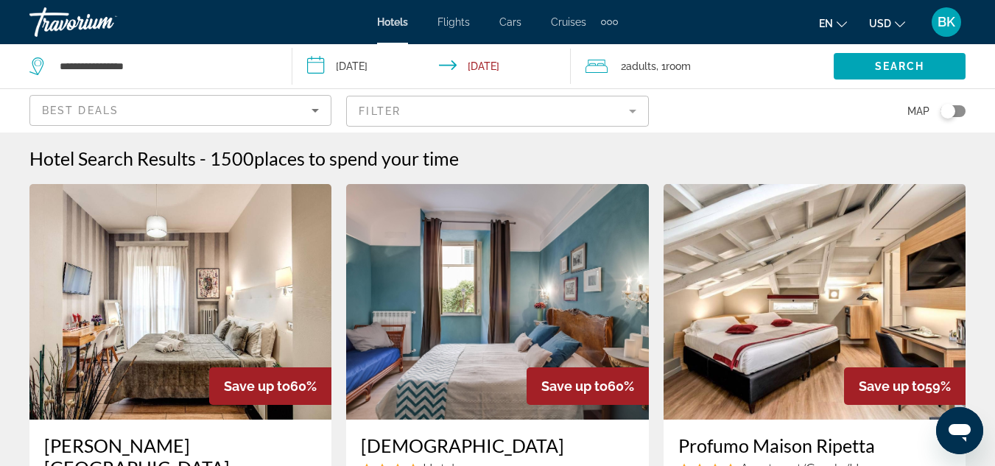
click at [602, 110] on mat-form-field "Filter" at bounding box center [497, 111] width 302 height 31
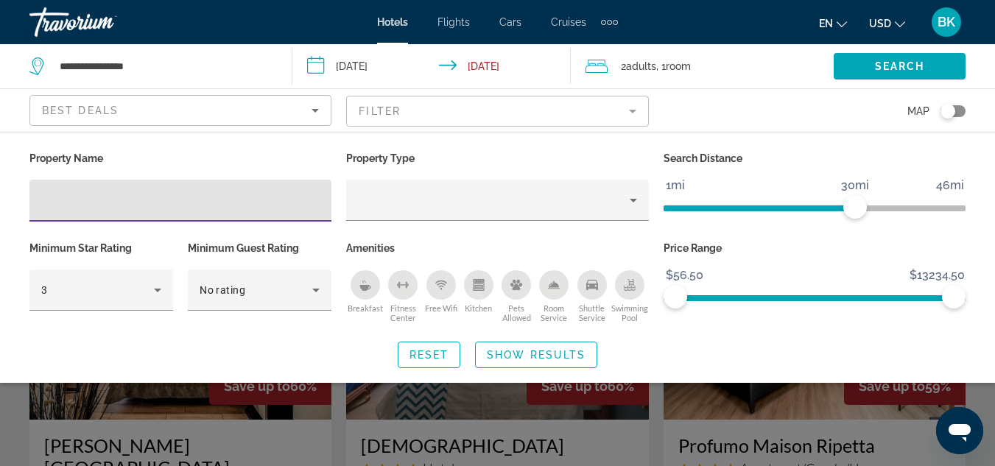
click at [669, 211] on span "ngx-slider" at bounding box center [758, 208] width 191 height 6
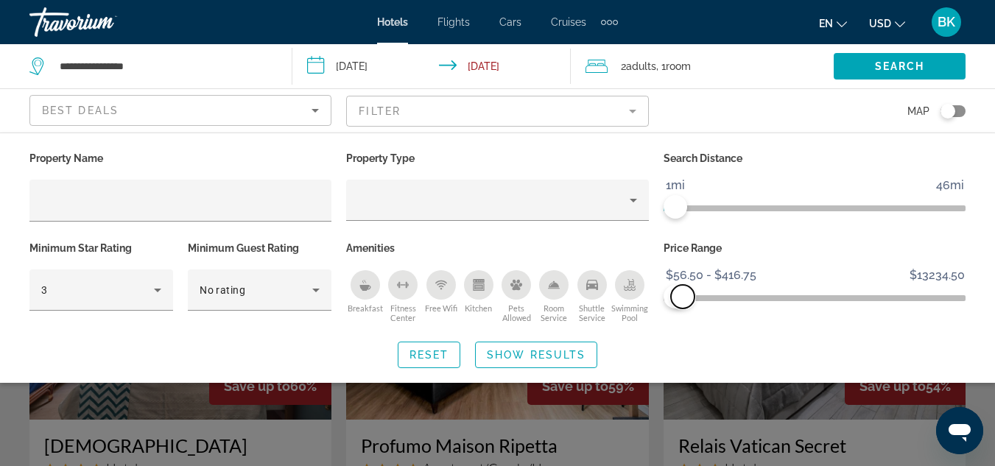
drag, startPoint x: 949, startPoint y: 297, endPoint x: 682, endPoint y: 302, distance: 266.6
click at [682, 302] on span "ngx-slider-max" at bounding box center [683, 297] width 24 height 24
click at [554, 353] on span "Show Results" at bounding box center [536, 355] width 99 height 12
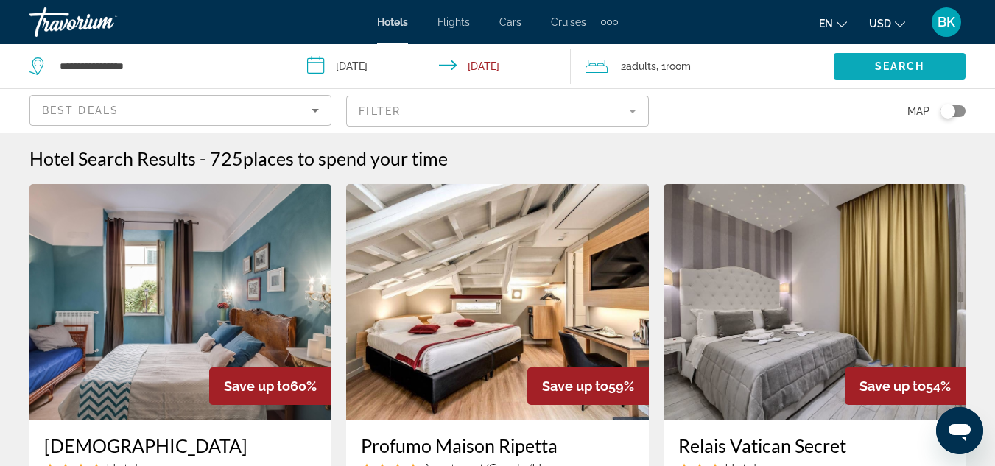
click at [870, 71] on span "Search widget" at bounding box center [899, 66] width 132 height 35
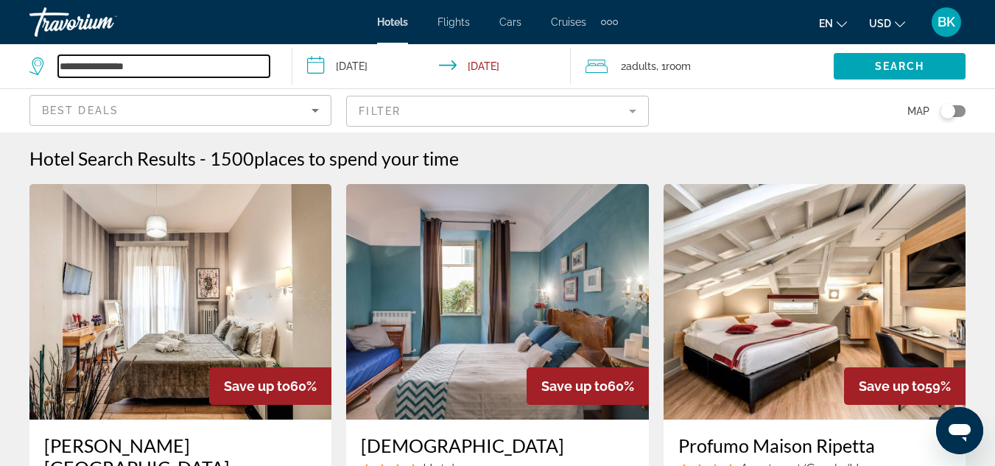
click at [134, 64] on input "**********" at bounding box center [163, 66] width 211 height 22
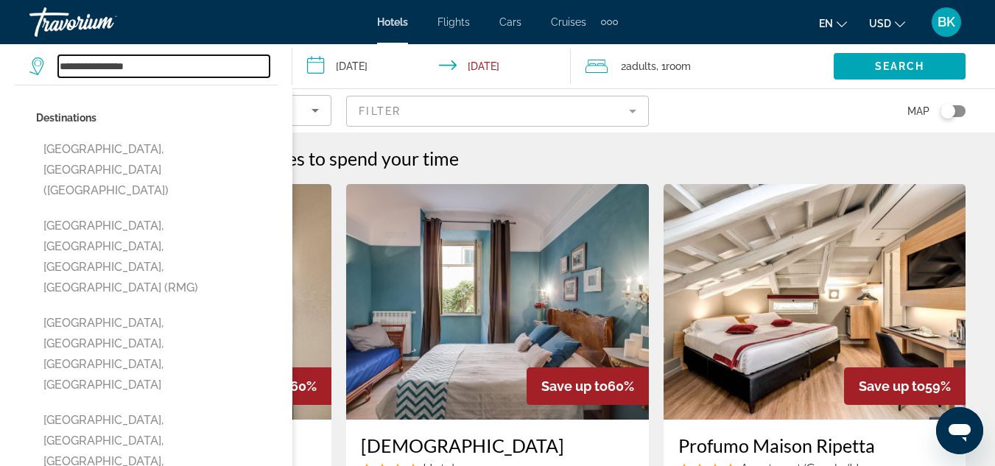
click at [134, 64] on input "**********" at bounding box center [163, 66] width 211 height 22
click at [66, 67] on input "**********" at bounding box center [163, 66] width 211 height 22
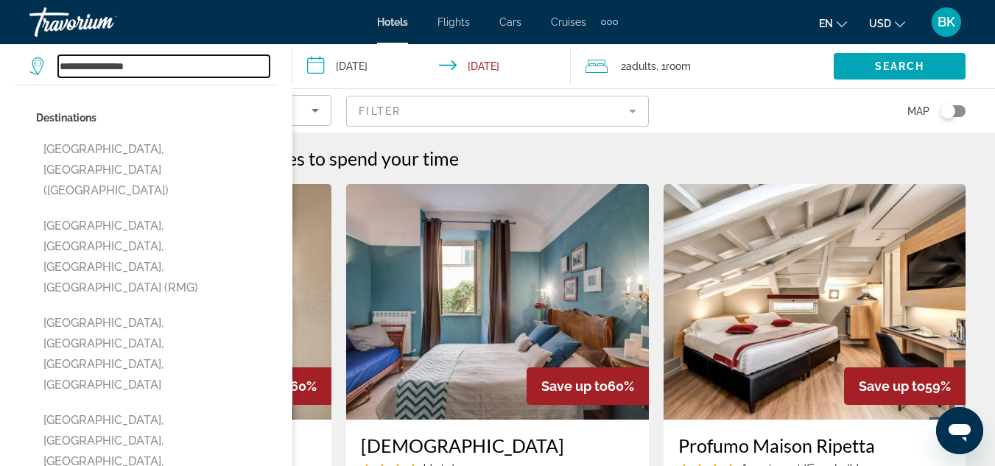
click at [61, 66] on input "**********" at bounding box center [163, 66] width 211 height 22
paste input "**********"
type input "**********"
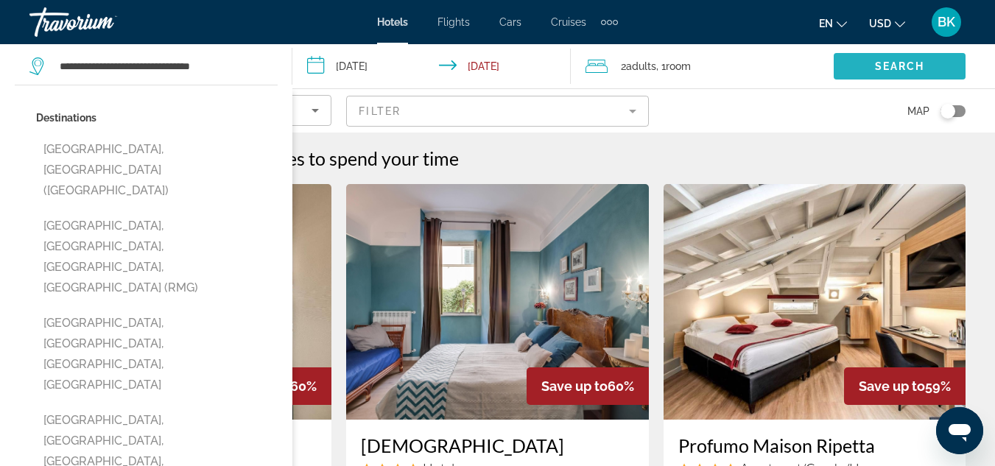
click at [844, 64] on span "Search widget" at bounding box center [899, 66] width 132 height 35
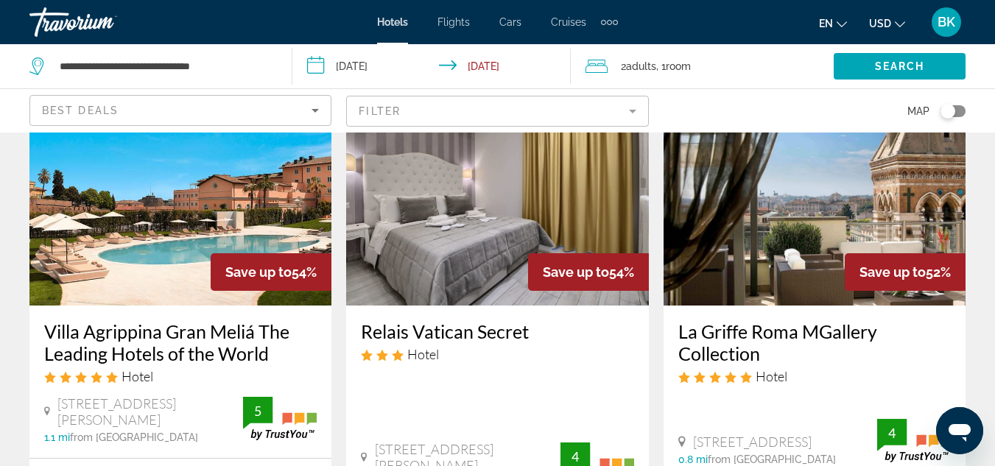
scroll to position [696, 0]
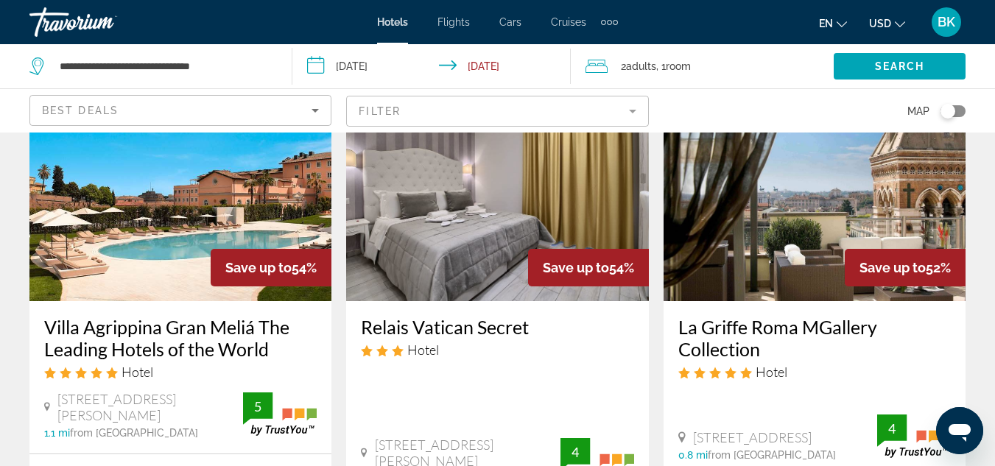
click at [191, 208] on img "Main content" at bounding box center [180, 184] width 302 height 236
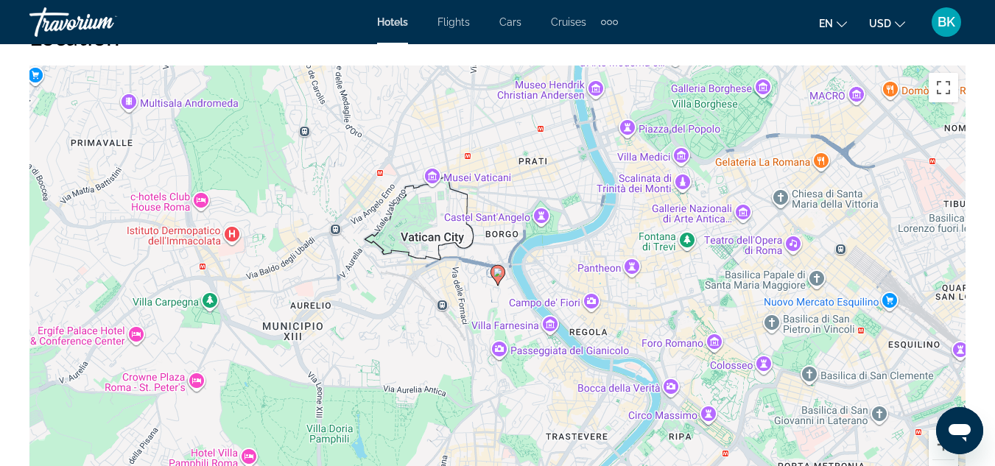
scroll to position [1678, 0]
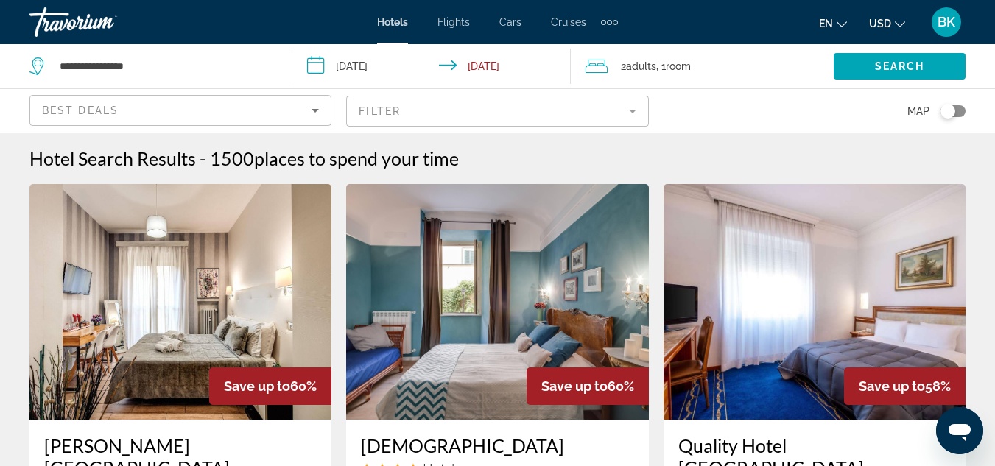
click at [610, 110] on mat-form-field "Filter" at bounding box center [497, 111] width 302 height 31
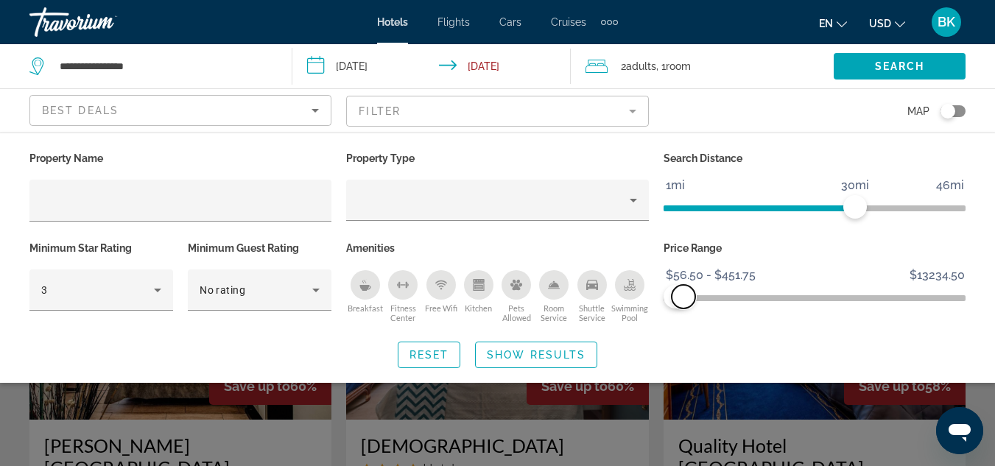
drag, startPoint x: 951, startPoint y: 296, endPoint x: 683, endPoint y: 284, distance: 268.2
click at [683, 285] on span "ngx-slider-max" at bounding box center [683, 297] width 24 height 24
drag, startPoint x: 852, startPoint y: 205, endPoint x: 655, endPoint y: 211, distance: 197.4
click at [655, 211] on div "Property Name Property Type Search Distance 1mi 46mi 2mi Minimum Star Rating 3 …" at bounding box center [497, 237] width 950 height 179
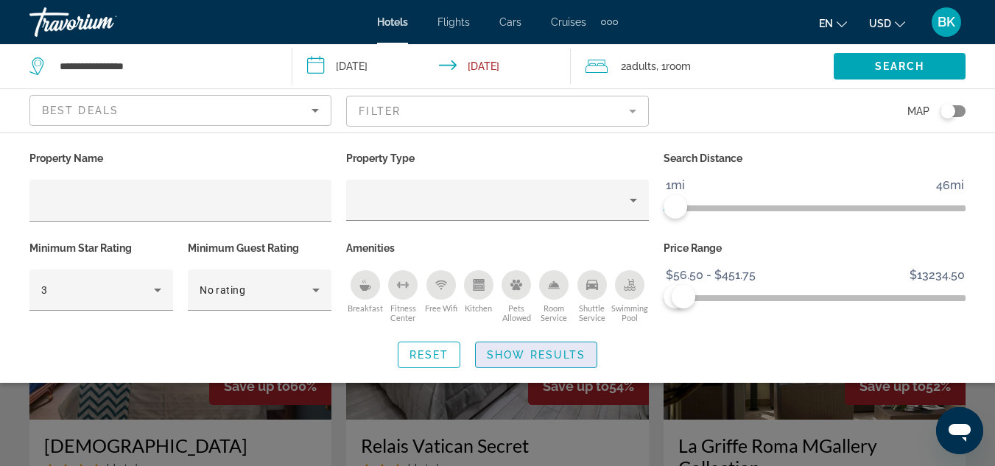
click at [507, 363] on span "Search widget" at bounding box center [536, 354] width 121 height 35
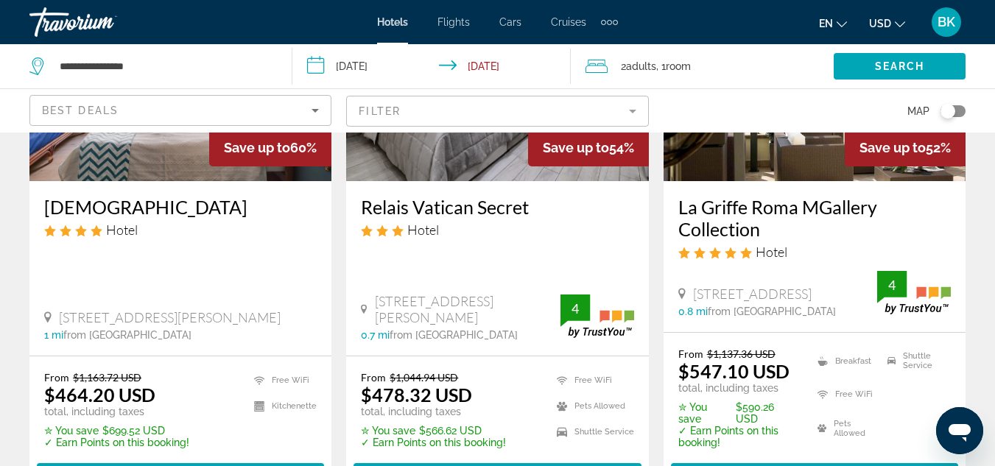
scroll to position [257, 0]
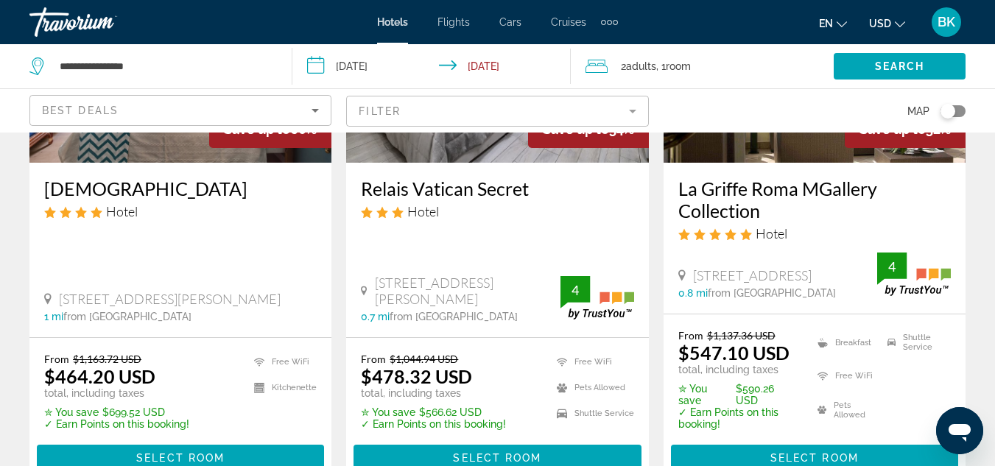
click at [791, 144] on img "Main content" at bounding box center [814, 45] width 302 height 236
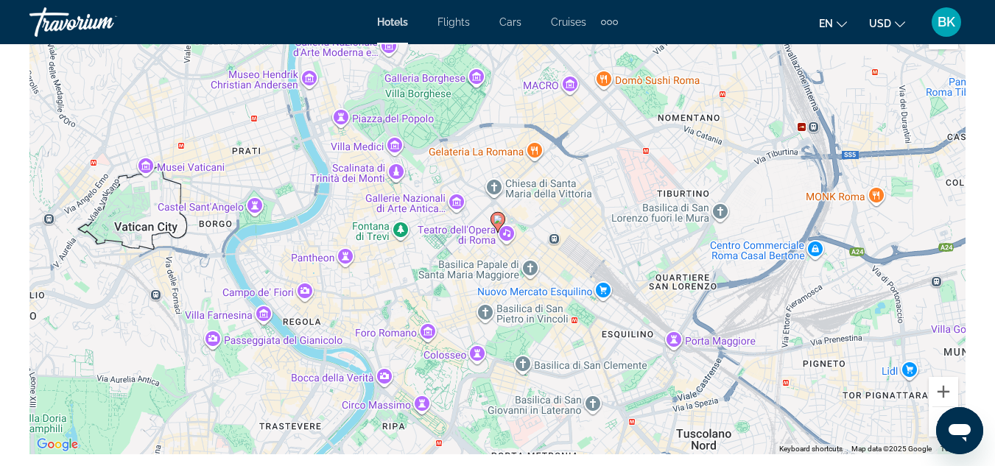
scroll to position [1734, 0]
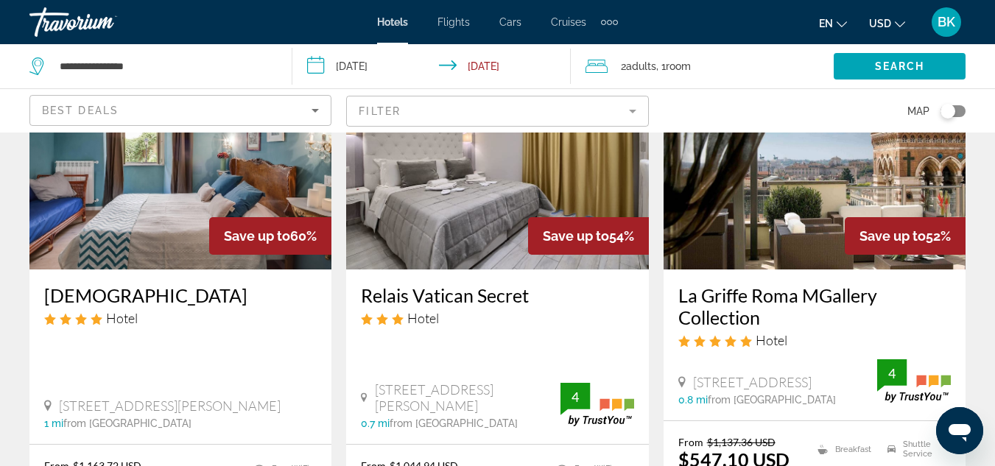
scroll to position [177, 0]
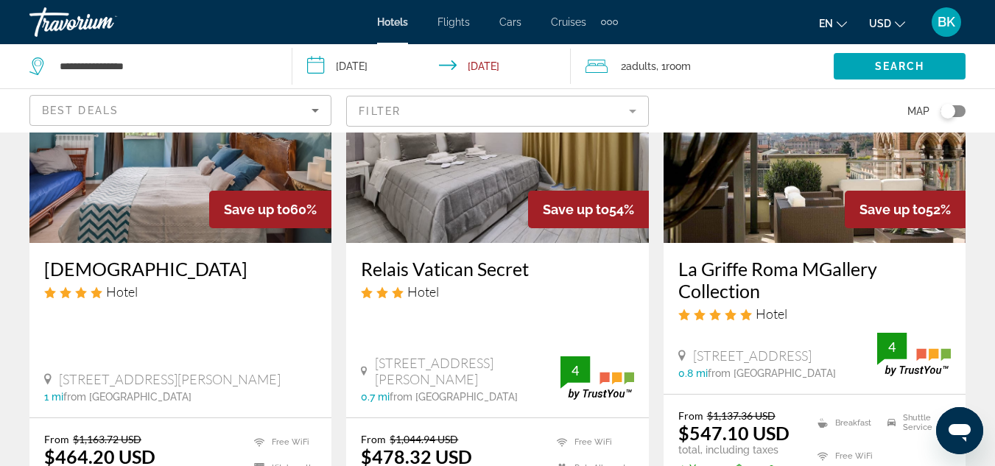
click at [426, 162] on img "Main content" at bounding box center [497, 125] width 302 height 236
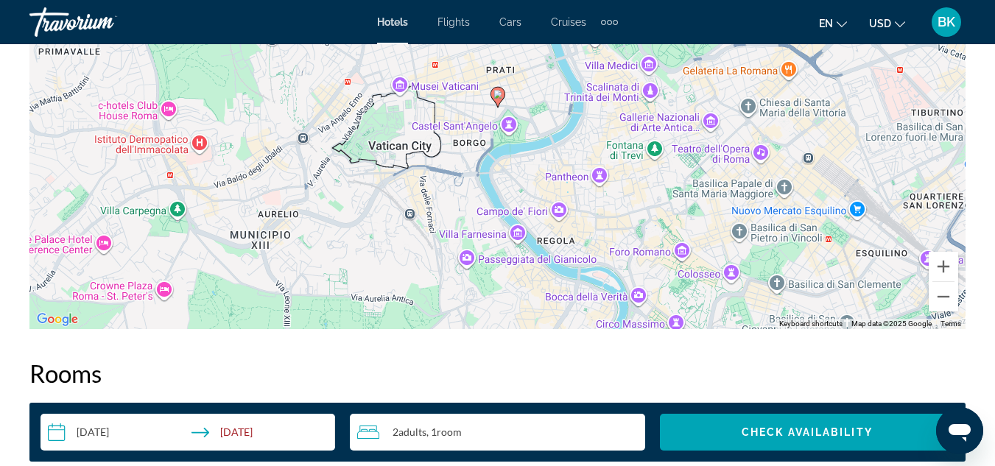
scroll to position [1813, 0]
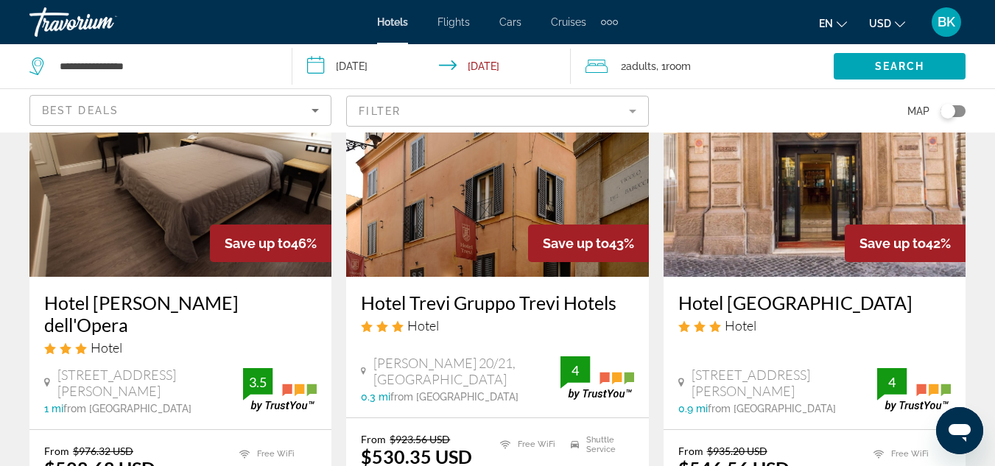
scroll to position [761, 0]
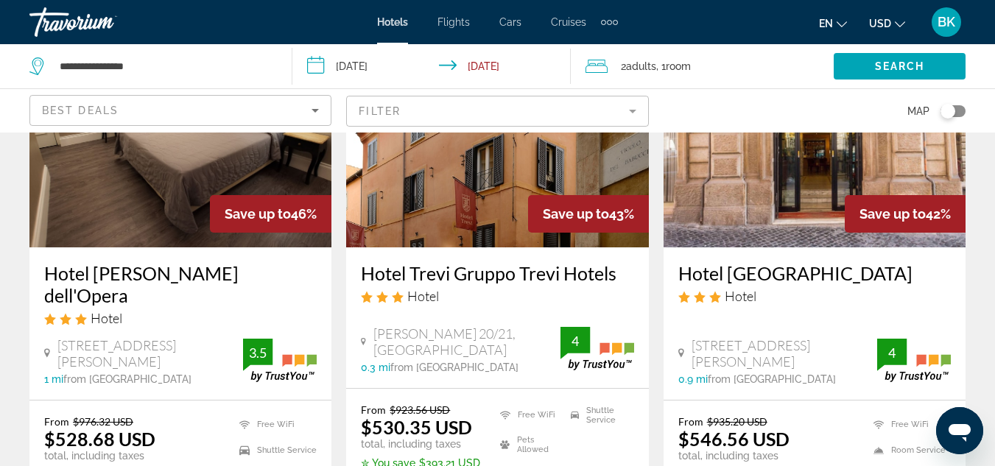
click at [814, 202] on img "Main content" at bounding box center [814, 130] width 302 height 236
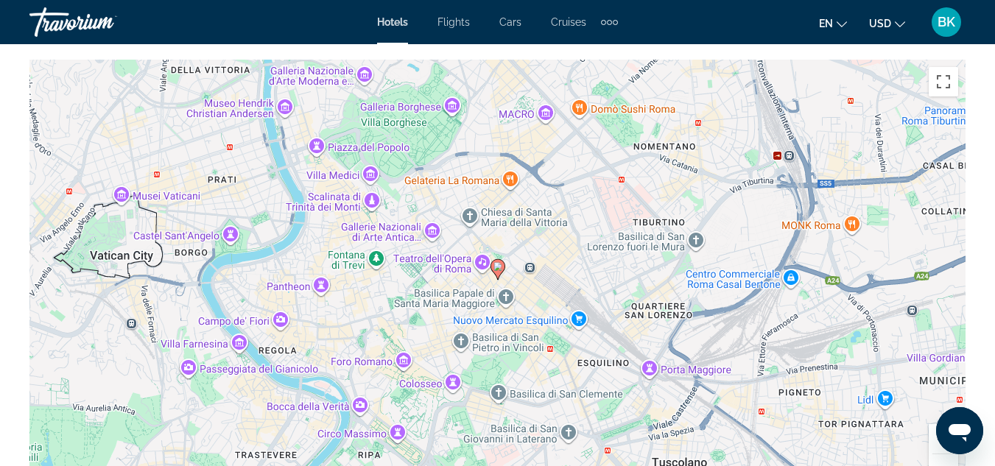
scroll to position [1708, 0]
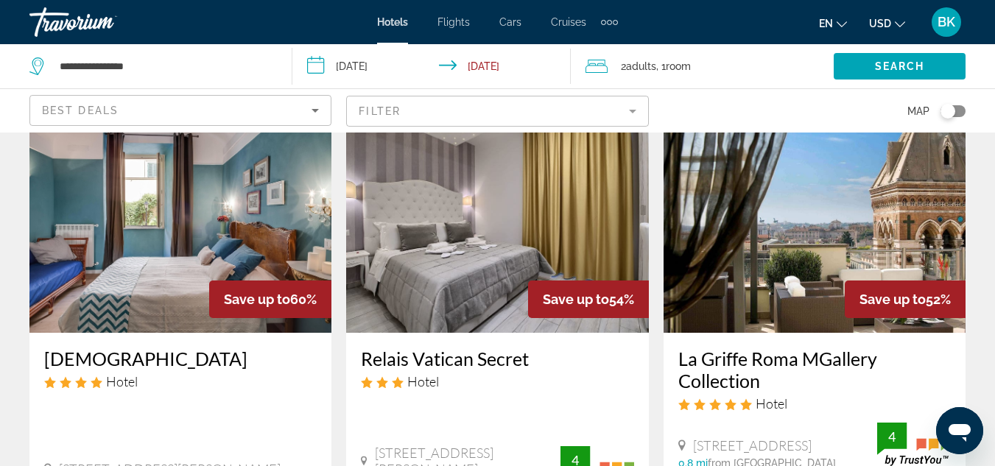
scroll to position [88, 0]
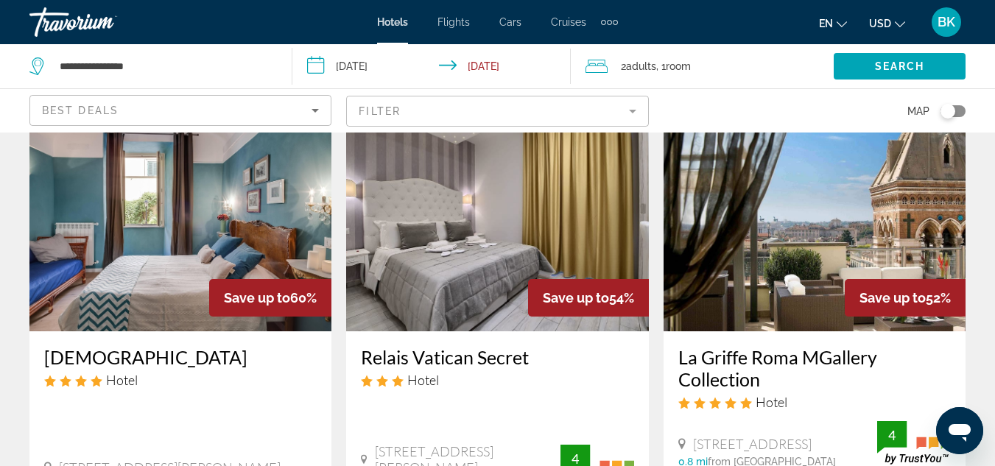
click at [177, 190] on img "Main content" at bounding box center [180, 214] width 302 height 236
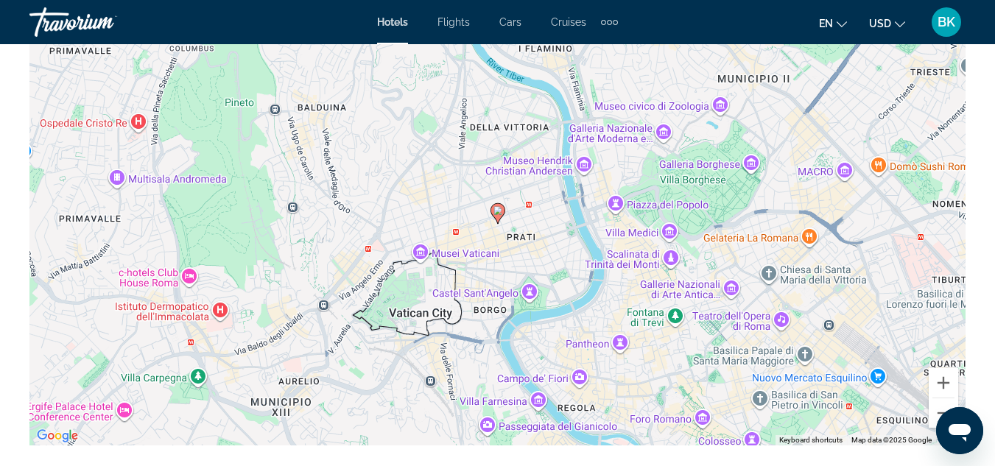
scroll to position [1796, 0]
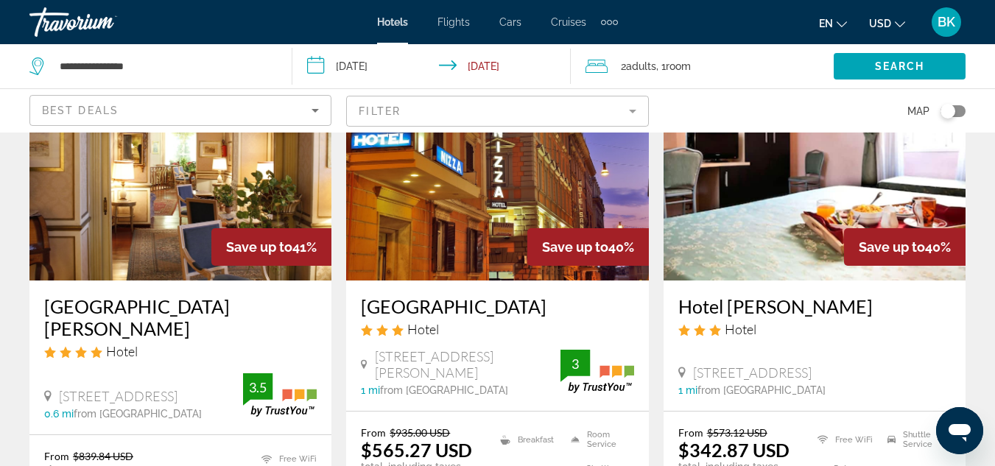
scroll to position [1296, 0]
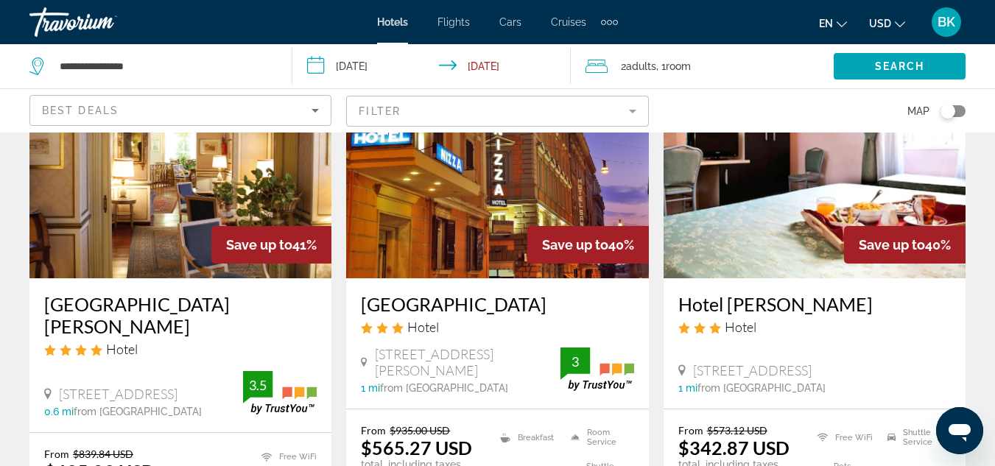
click at [128, 135] on img "Main content" at bounding box center [180, 161] width 302 height 236
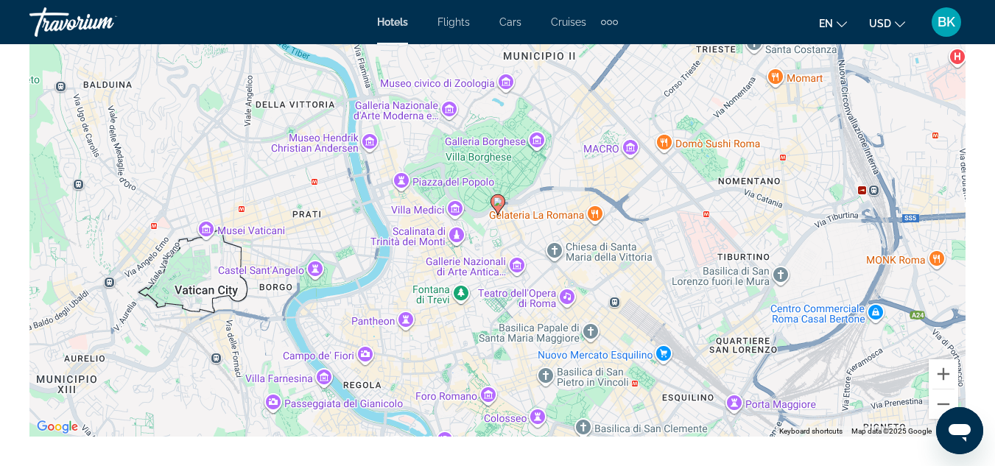
scroll to position [1767, 0]
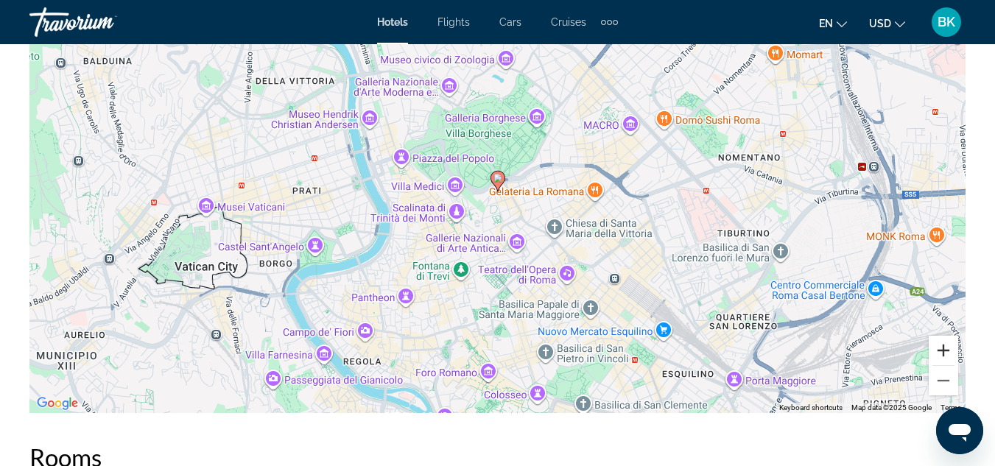
click at [938, 347] on button "Zoom in" at bounding box center [942, 350] width 29 height 29
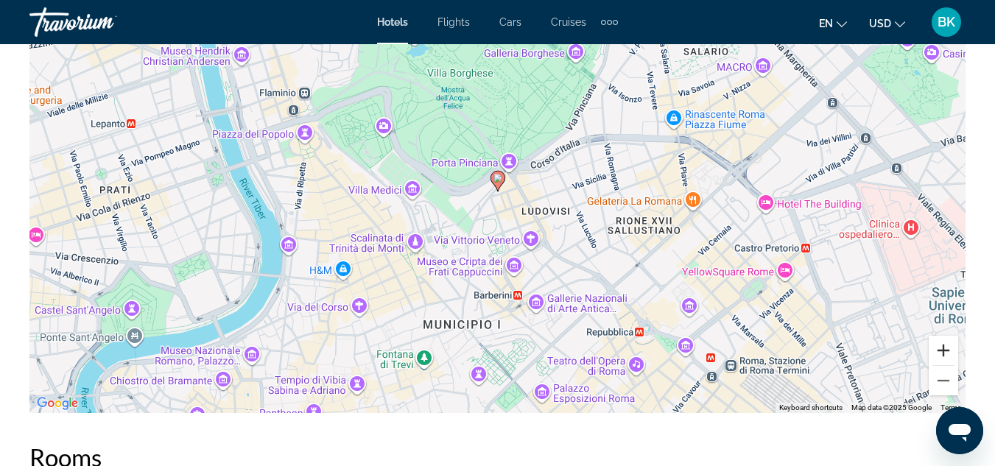
click at [938, 347] on button "Zoom in" at bounding box center [942, 350] width 29 height 29
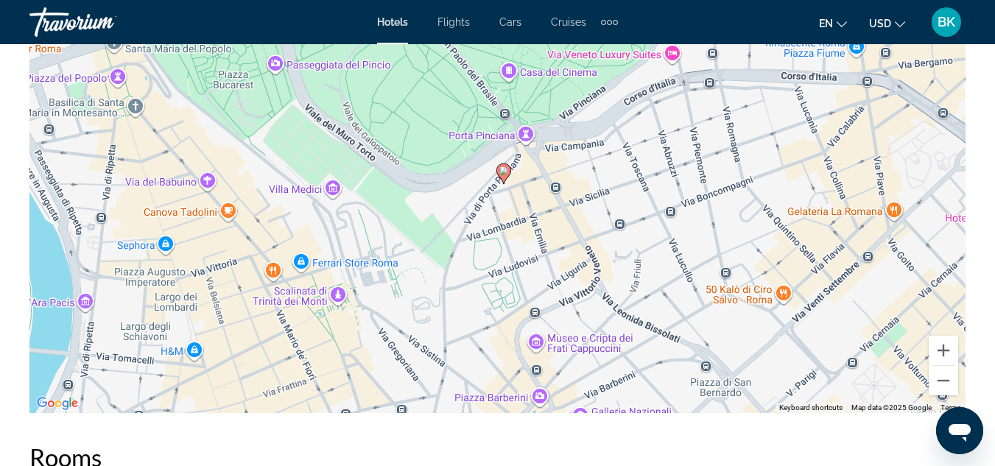
drag, startPoint x: 637, startPoint y: 134, endPoint x: 643, endPoint y: 124, distance: 11.9
click at [643, 124] on div "To activate drag with keyboard, press Alt + Enter. Once in keyboard drag state,…" at bounding box center [497, 192] width 936 height 442
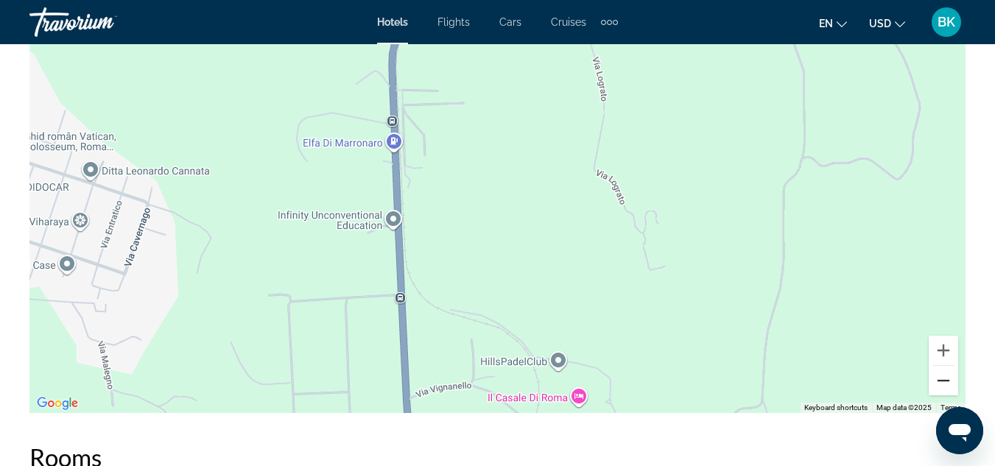
click at [938, 375] on button "Zoom out" at bounding box center [942, 380] width 29 height 29
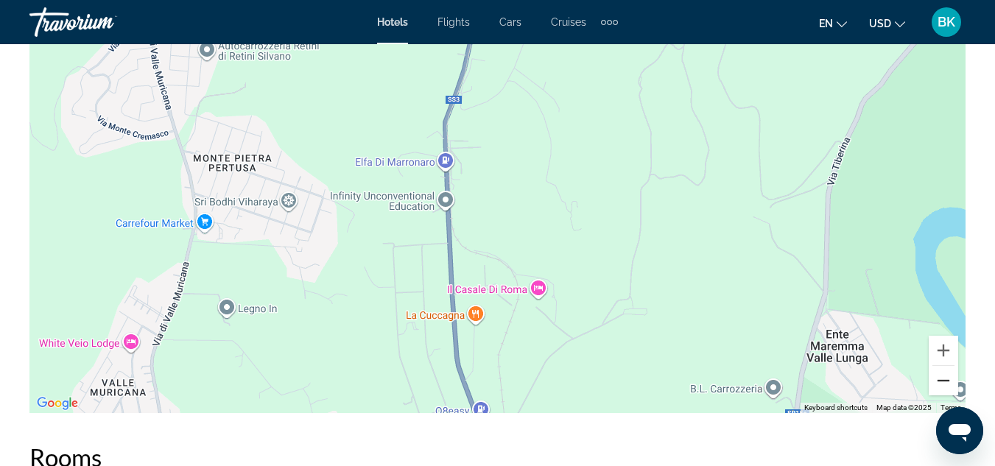
click at [938, 375] on button "Zoom out" at bounding box center [942, 380] width 29 height 29
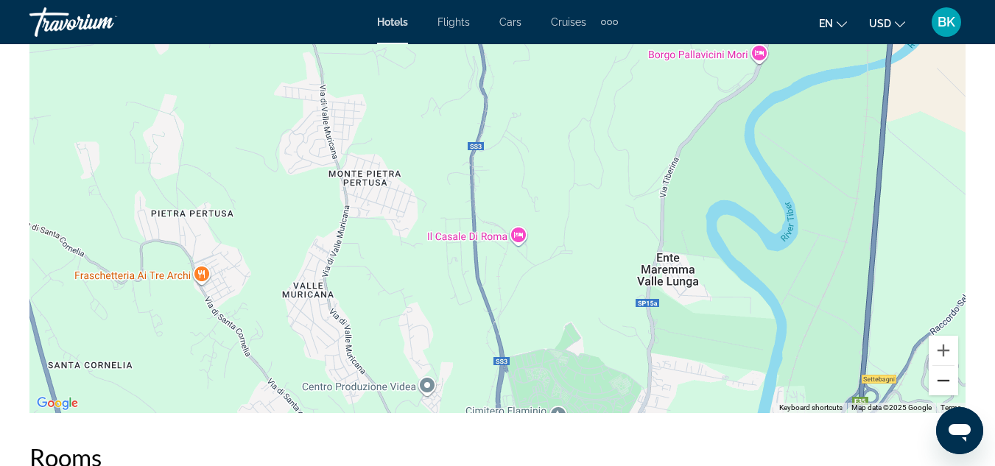
click at [938, 375] on button "Zoom out" at bounding box center [942, 380] width 29 height 29
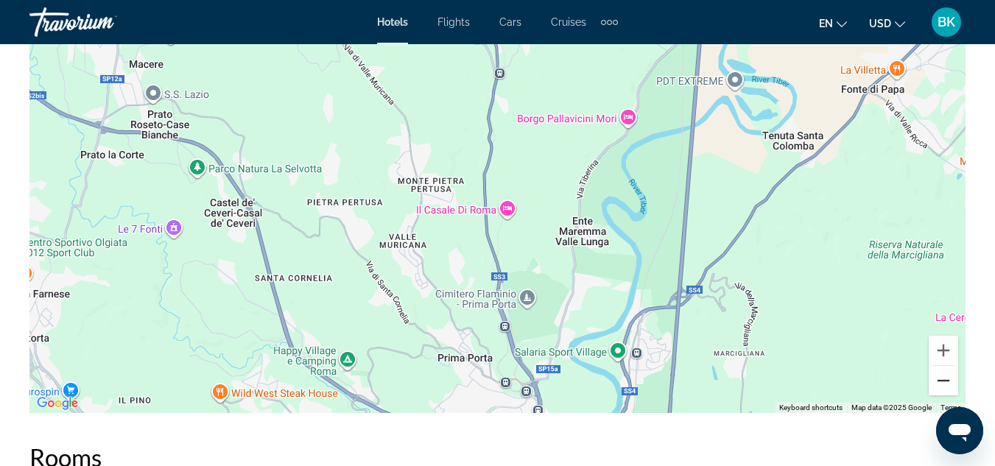
click at [938, 375] on button "Zoom out" at bounding box center [942, 380] width 29 height 29
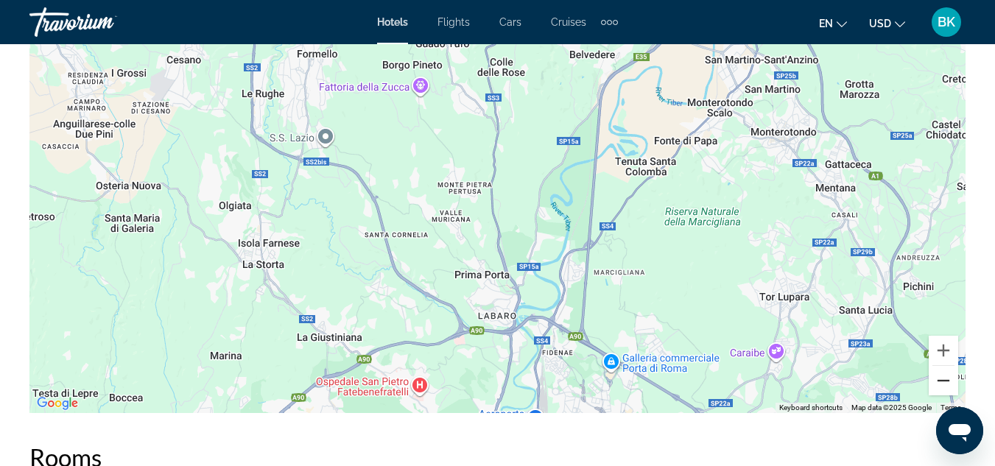
click at [938, 375] on button "Zoom out" at bounding box center [942, 380] width 29 height 29
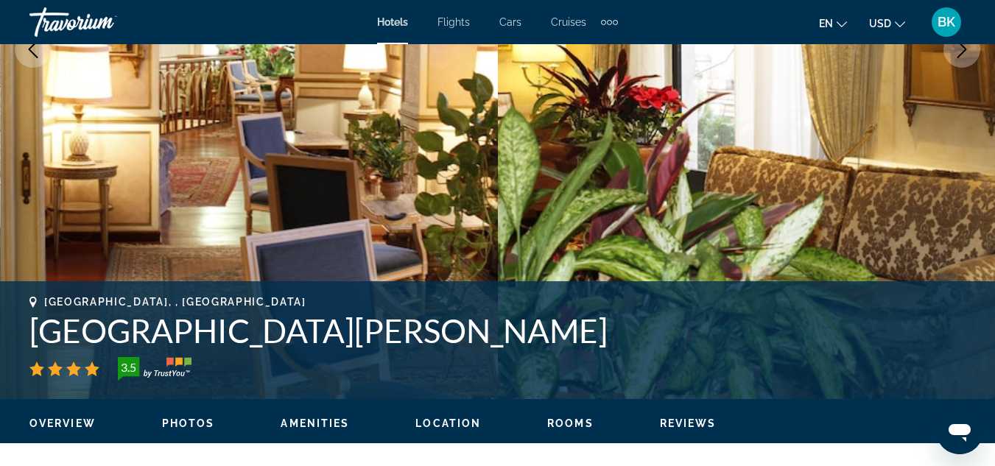
scroll to position [695, 0]
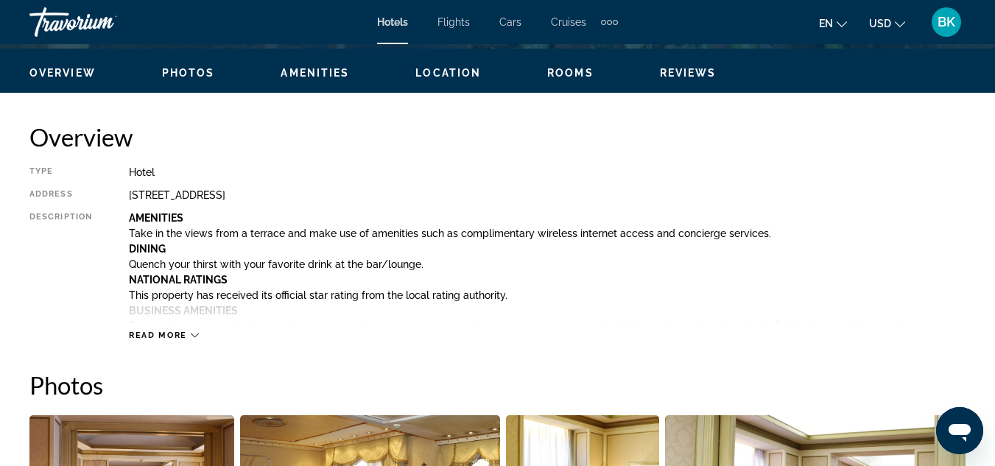
drag, startPoint x: 130, startPoint y: 191, endPoint x: 323, endPoint y: 192, distance: 193.6
click at [323, 192] on div "Via Di Porta Pinciana 30, Rome 187, Italy" at bounding box center [547, 195] width 836 height 12
copy div "Via Di Porta Pinciana 30, Rome 187, Italy"
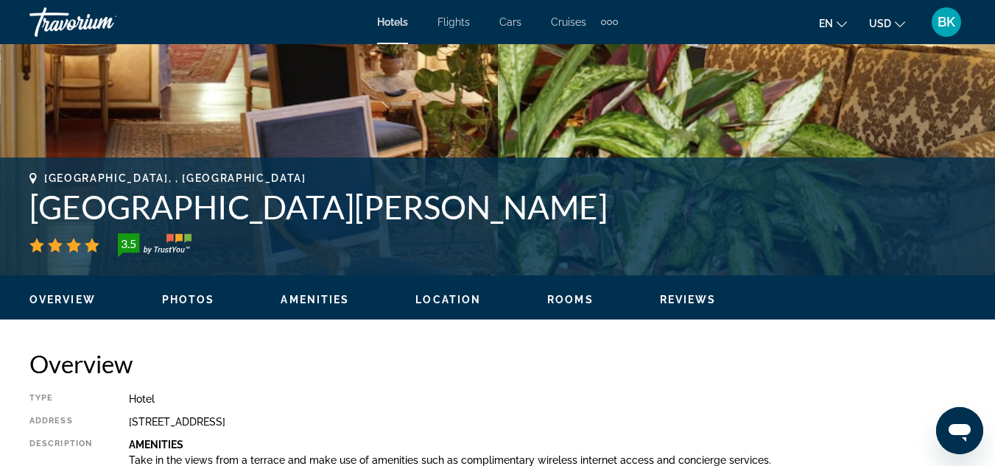
scroll to position [475, 0]
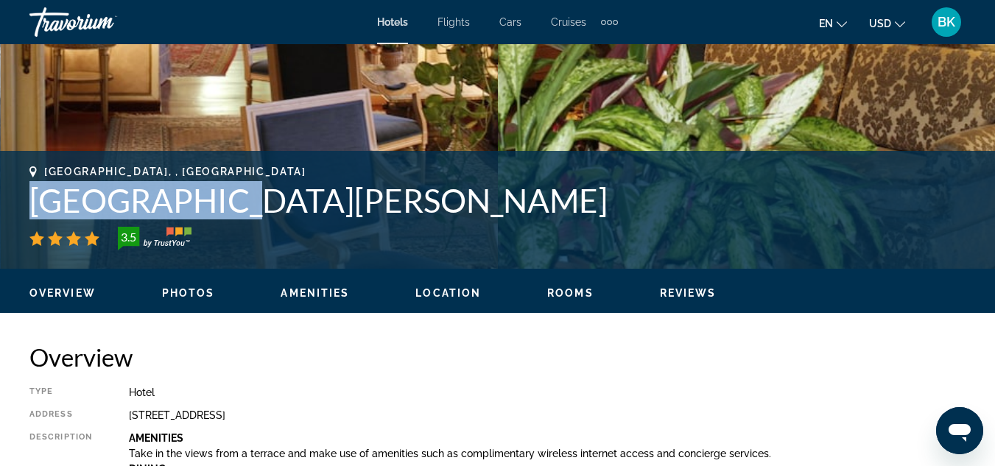
drag, startPoint x: 30, startPoint y: 206, endPoint x: 211, endPoint y: 184, distance: 181.7
click at [211, 184] on h1 "Hotel Eliseo" at bounding box center [497, 200] width 936 height 38
click at [181, 197] on h1 "Hotel Eliseo" at bounding box center [497, 200] width 936 height 38
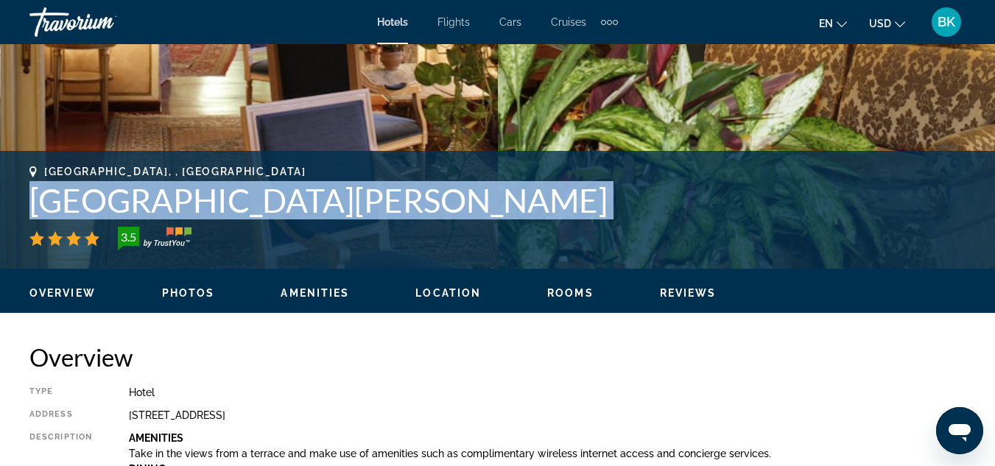
drag, startPoint x: 29, startPoint y: 198, endPoint x: 98, endPoint y: 231, distance: 76.7
click at [98, 231] on div "Rome, , Italy Hotel Eliseo 3.5 Address Via Di Porta Pinciana 30, Rome 187, Italy" at bounding box center [497, 210] width 995 height 88
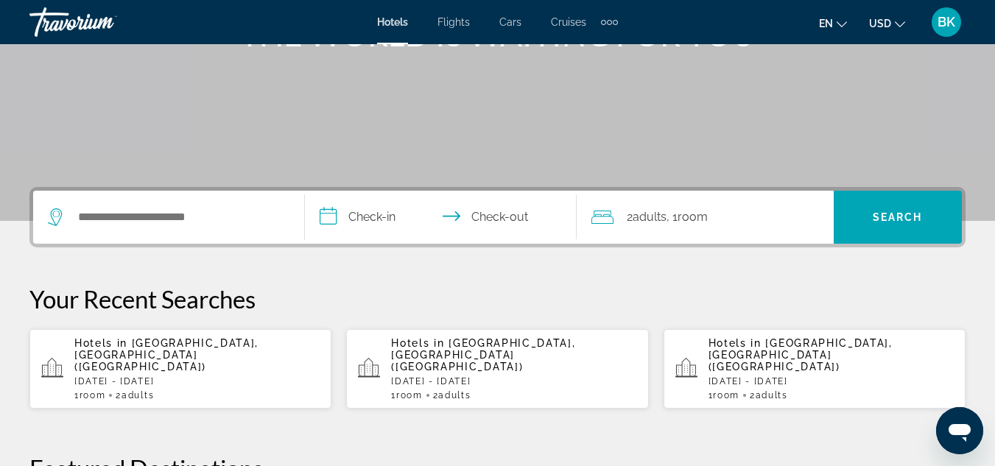
scroll to position [230, 0]
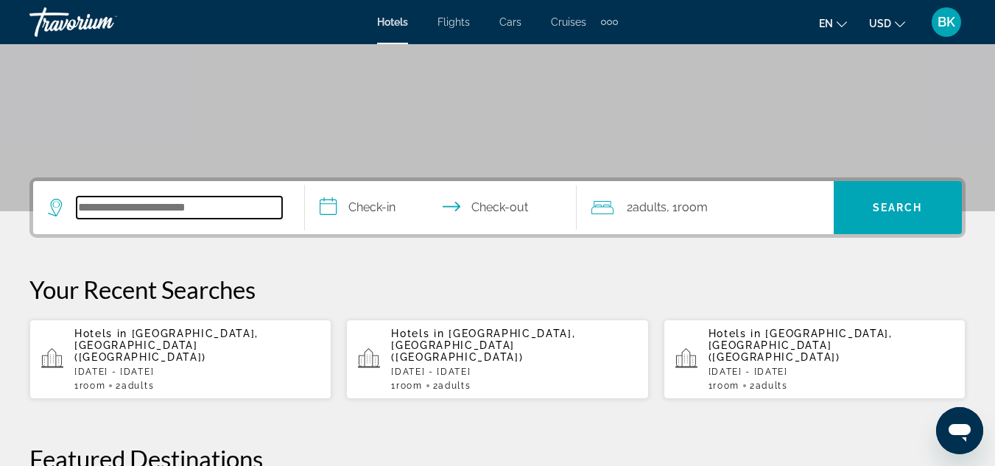
click at [106, 211] on input "Search widget" at bounding box center [179, 208] width 205 height 22
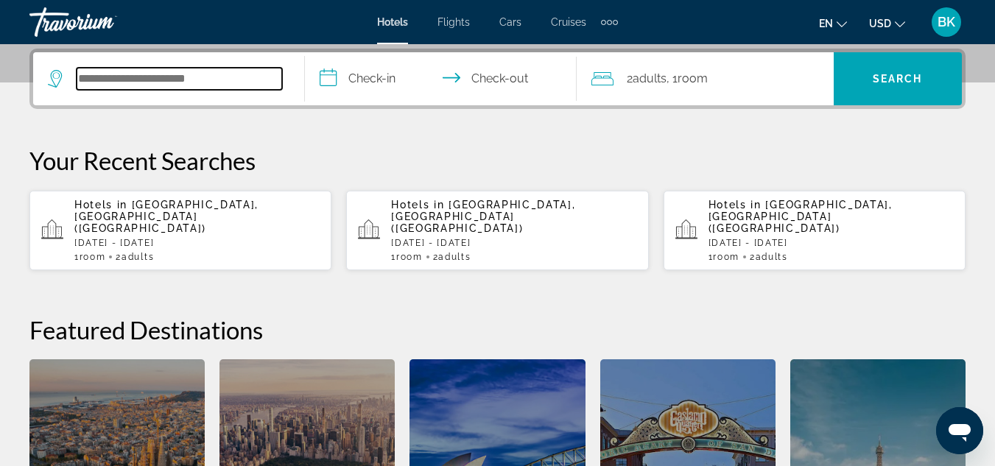
scroll to position [360, 0]
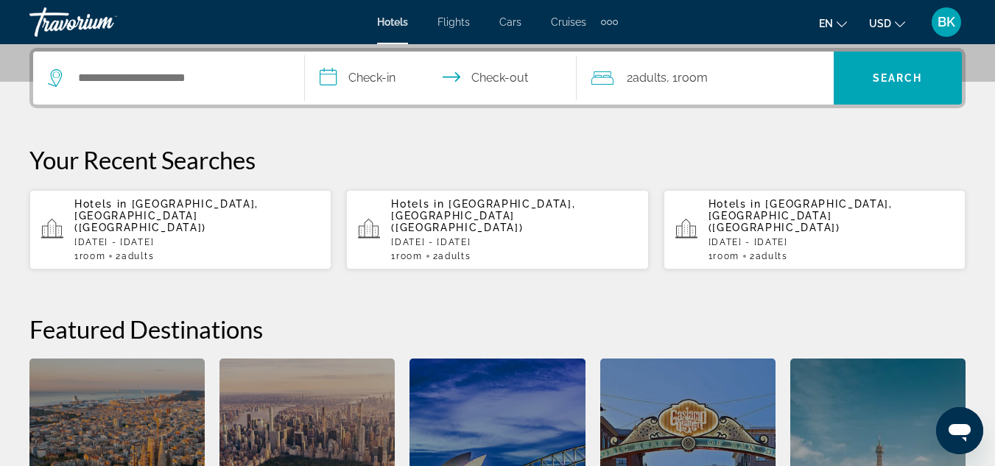
click at [443, 237] on p "[DATE] - [DATE]" at bounding box center [513, 242] width 245 height 10
